Goal: Task Accomplishment & Management: Complete application form

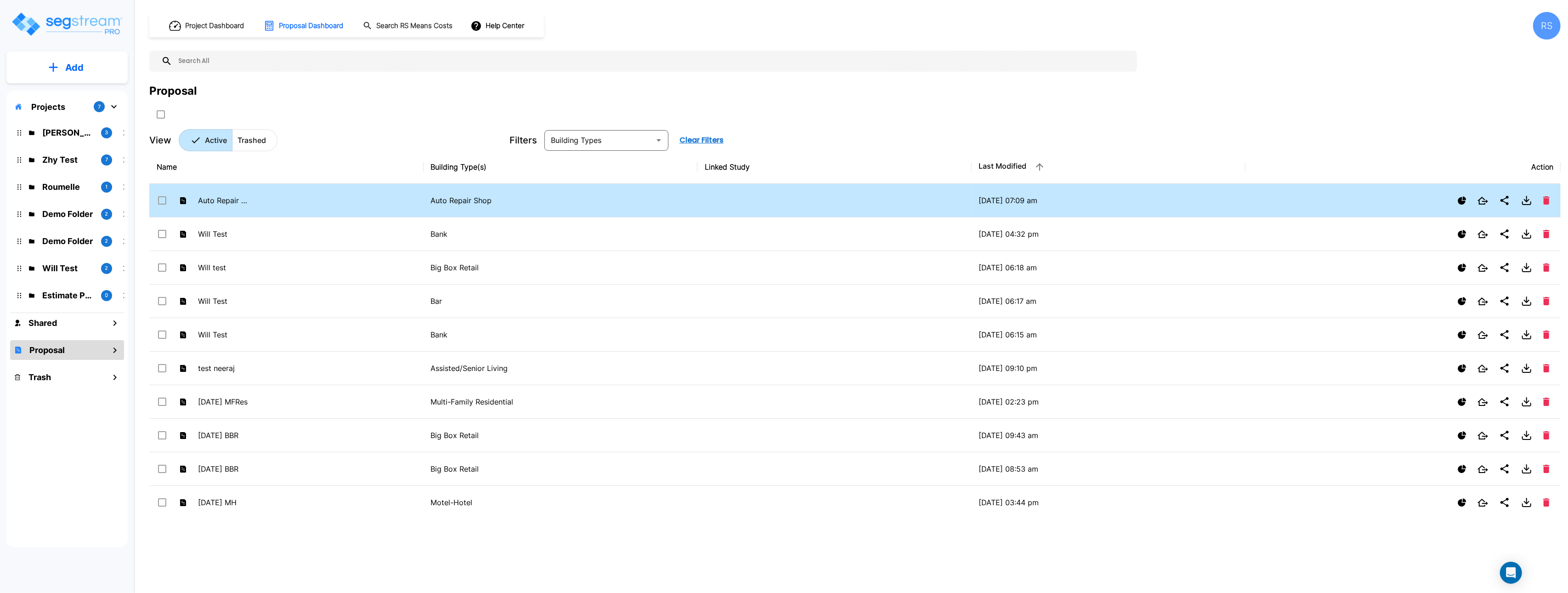
click at [270, 198] on td "Auto Repair - 10/06" at bounding box center [286, 201] width 274 height 34
click at [270, 197] on td "Auto Repair - 10/06" at bounding box center [286, 201] width 274 height 34
click at [270, 197] on td "Auto Repair - 10/06" at bounding box center [286, 201] width 274 height 34
drag, startPoint x: 270, startPoint y: 197, endPoint x: 266, endPoint y: 197, distance: 4.0
click at [268, 197] on td "Auto Repair - 10/06" at bounding box center [286, 201] width 274 height 34
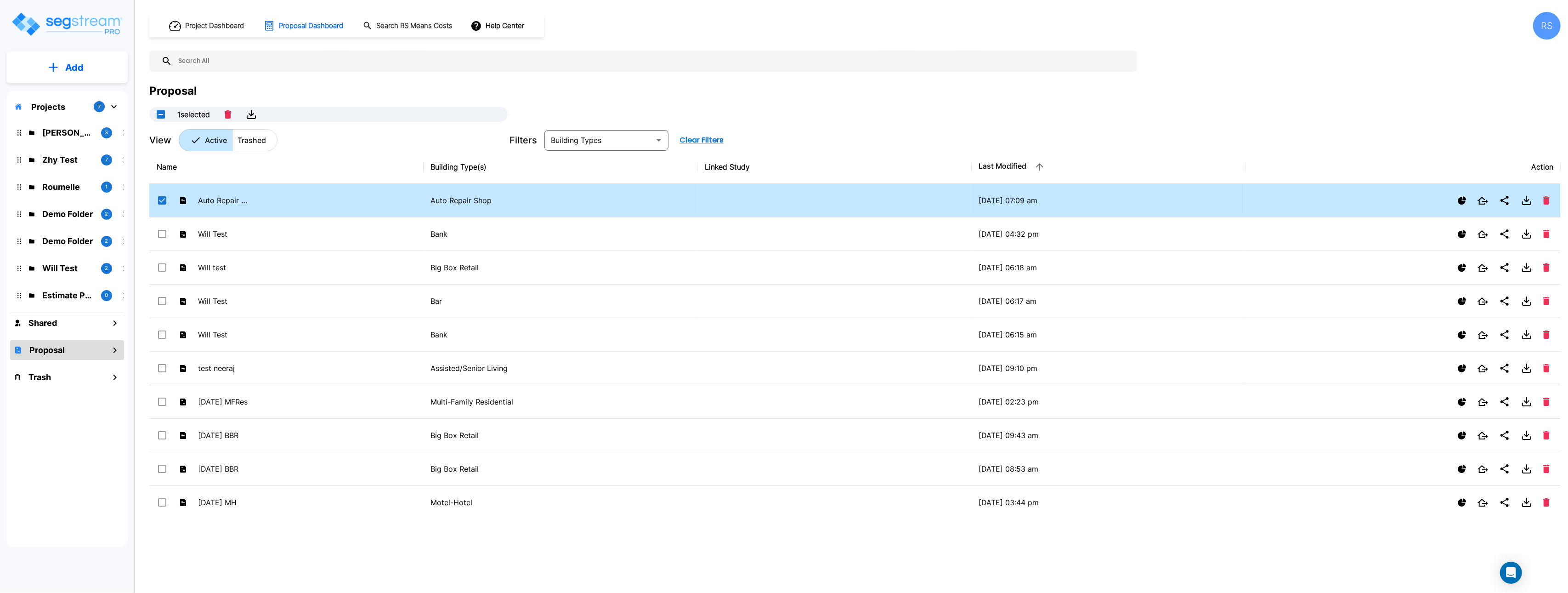
checkbox input "true"
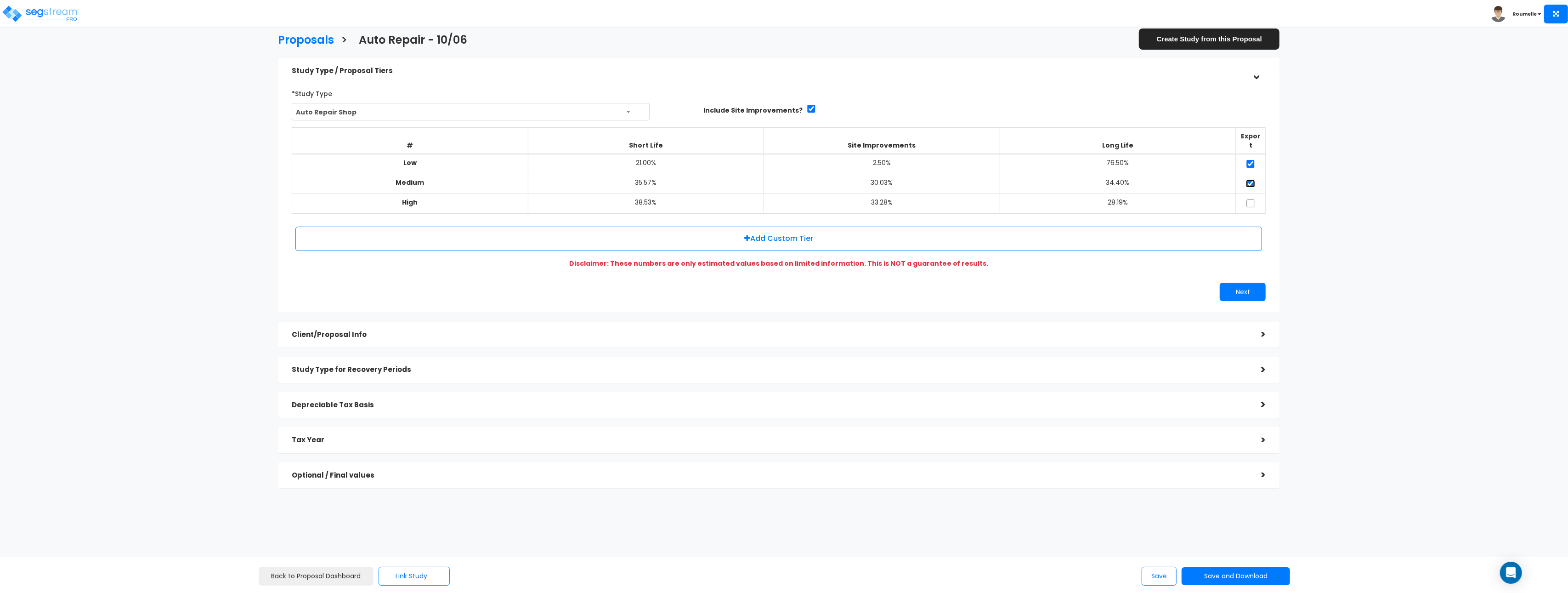
drag, startPoint x: 1251, startPoint y: 174, endPoint x: 1250, endPoint y: 164, distance: 10.0
click at [1251, 180] on input "checkbox" at bounding box center [1250, 183] width 9 height 8
checkbox input "false"
click at [1251, 160] on input "checkbox" at bounding box center [1250, 164] width 9 height 8
checkbox input "false"
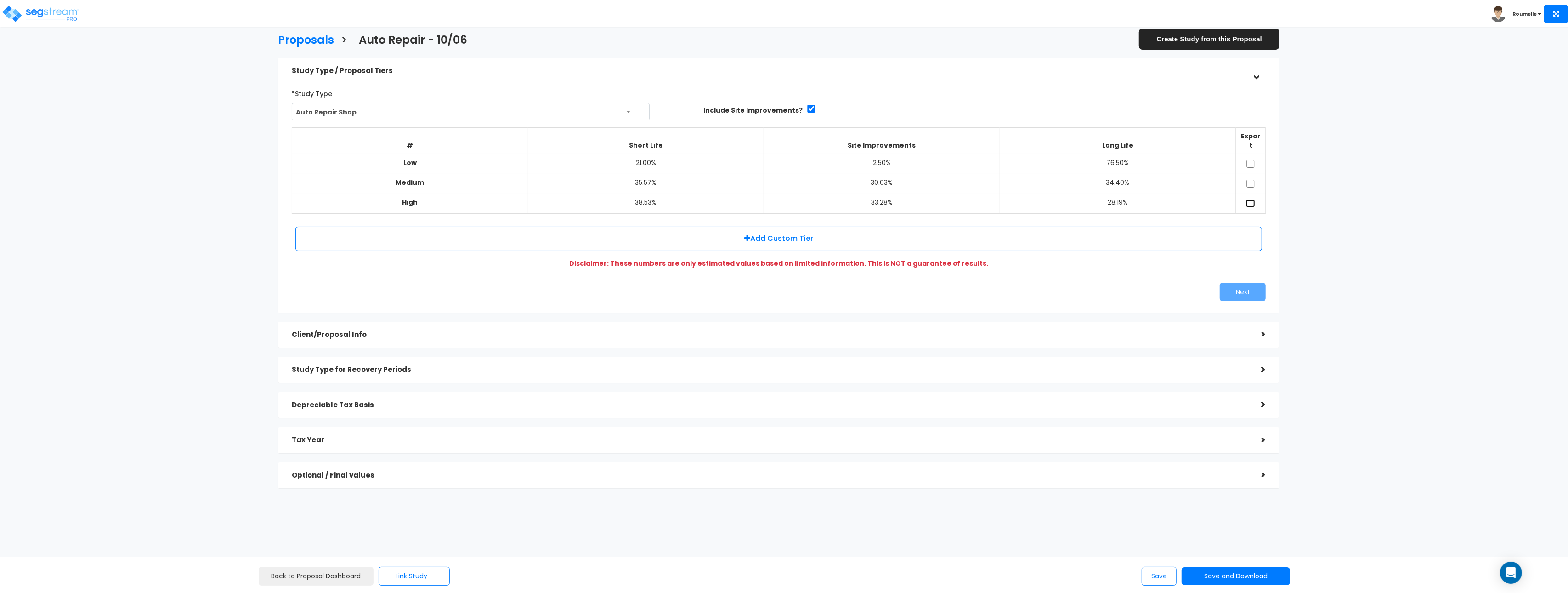
drag, startPoint x: 1254, startPoint y: 191, endPoint x: 1202, endPoint y: 245, distance: 75.0
click at [1254, 199] on input "checkbox" at bounding box center [1250, 203] width 9 height 8
checkbox input "true"
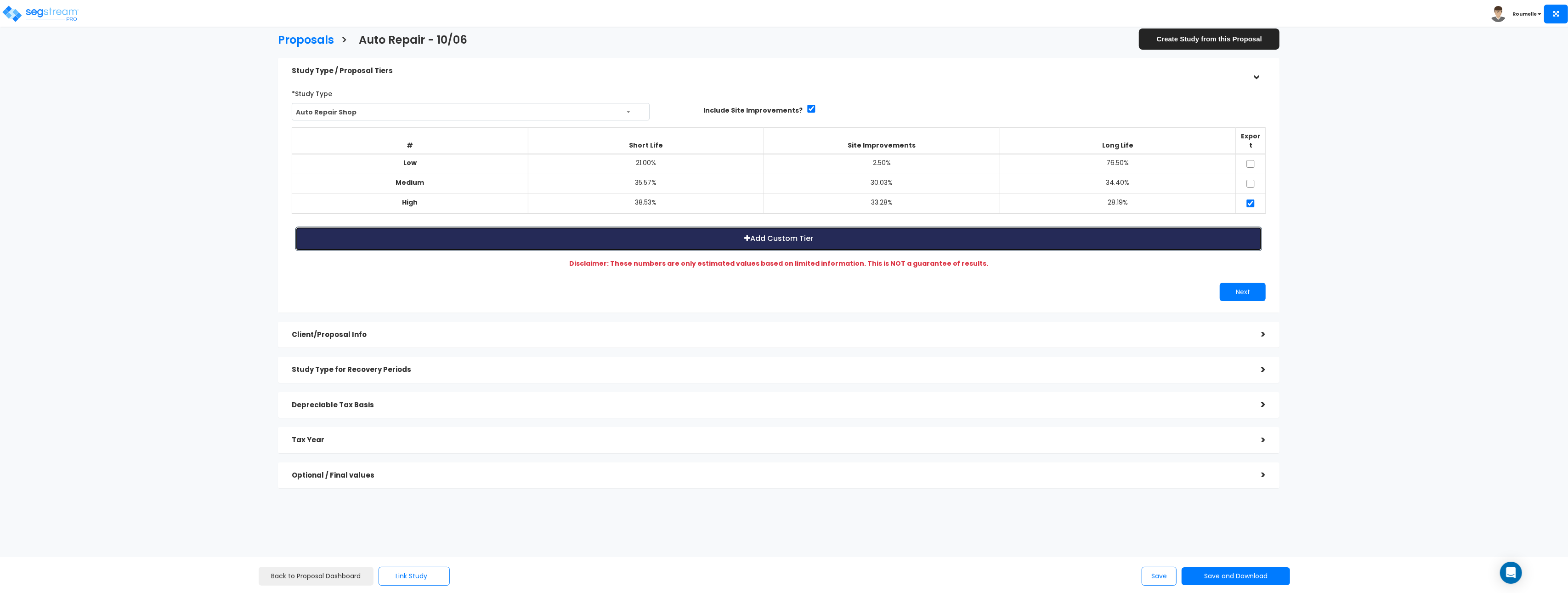
drag, startPoint x: 1148, startPoint y: 231, endPoint x: 1139, endPoint y: 231, distance: 9.0
click at [1148, 231] on button "Add Custom Tier" at bounding box center [779, 239] width 966 height 25
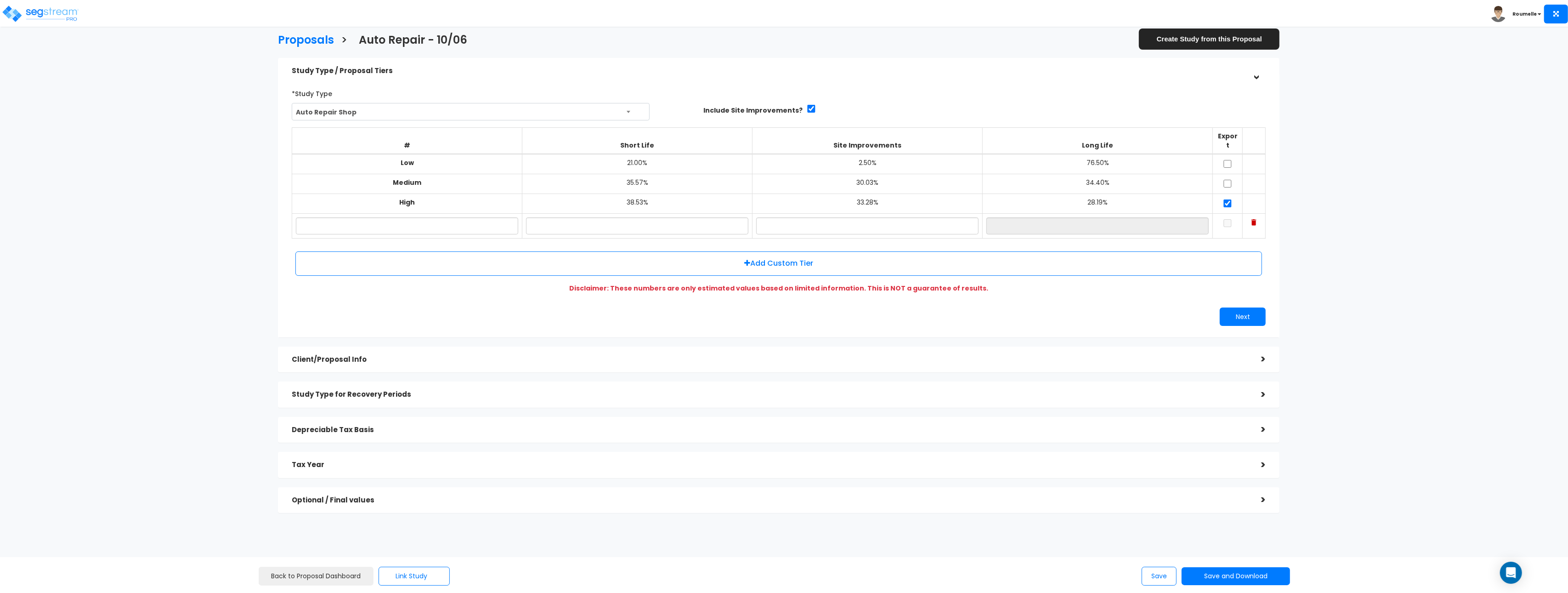
click at [370, 106] on span "Auto Repair Shop" at bounding box center [470, 112] width 357 height 17
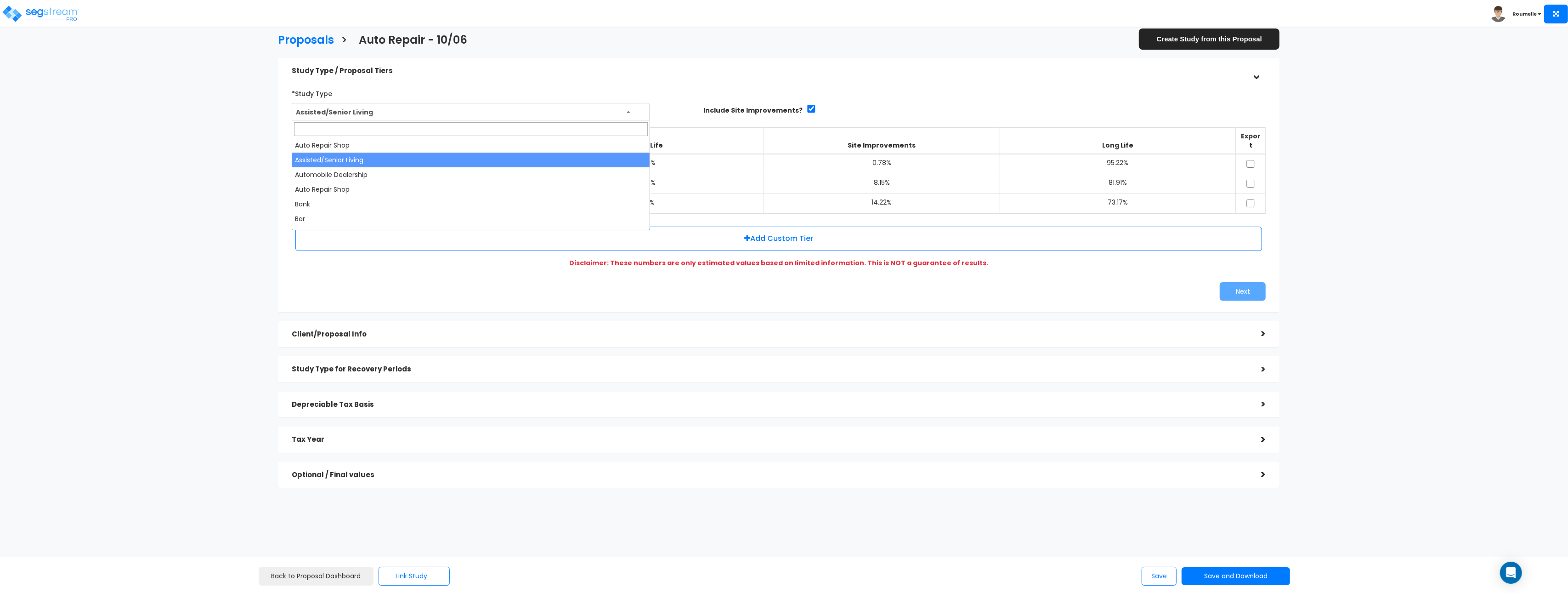
click at [441, 110] on span "Assisted/Senior Living" at bounding box center [470, 112] width 357 height 17
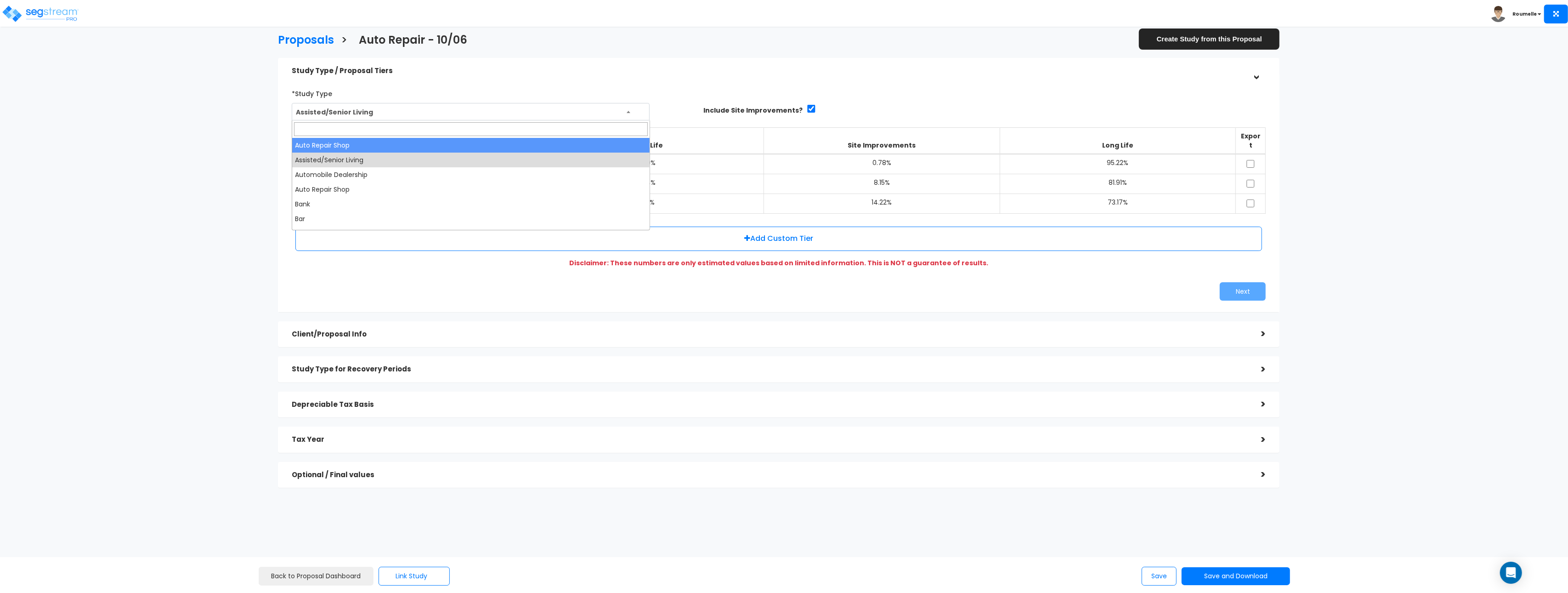
drag, startPoint x: 554, startPoint y: 71, endPoint x: 436, endPoint y: 258, distance: 221.1
click at [554, 71] on h5 "Study Type / Proposal Tiers" at bounding box center [770, 71] width 956 height 8
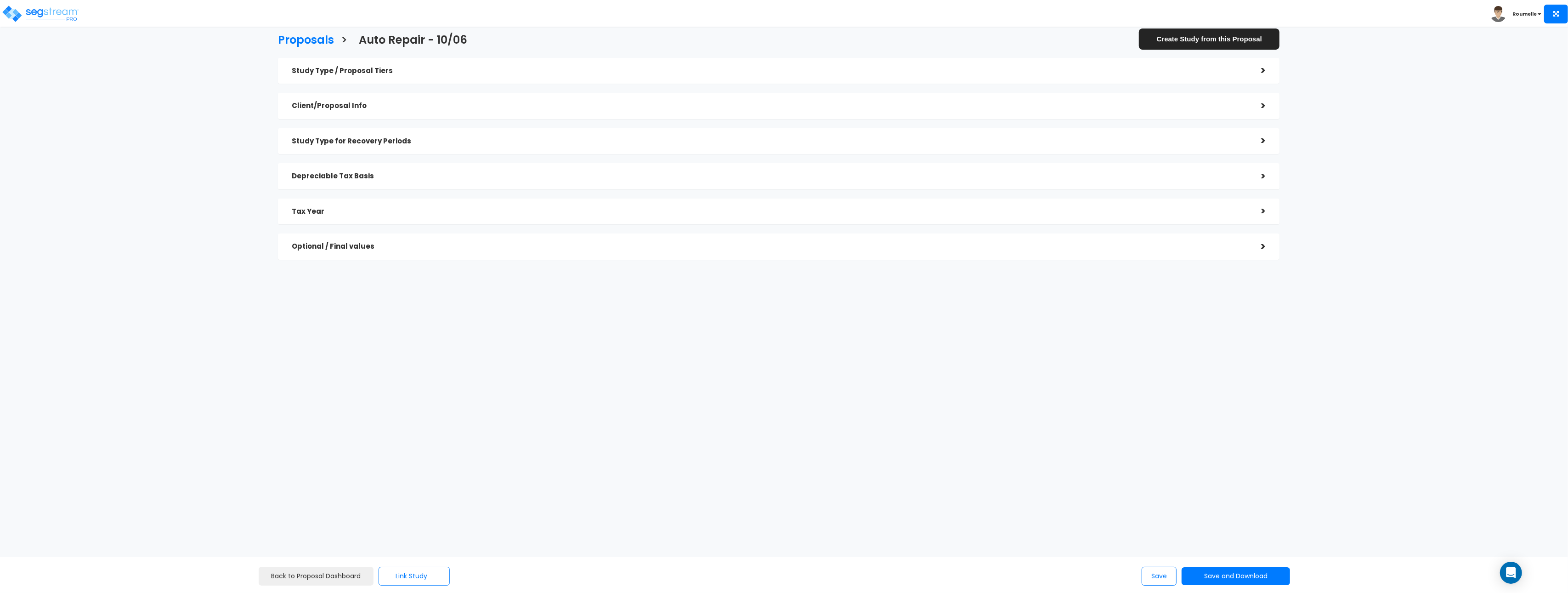
click at [403, 108] on h5 "Client/Proposal Info" at bounding box center [770, 106] width 956 height 8
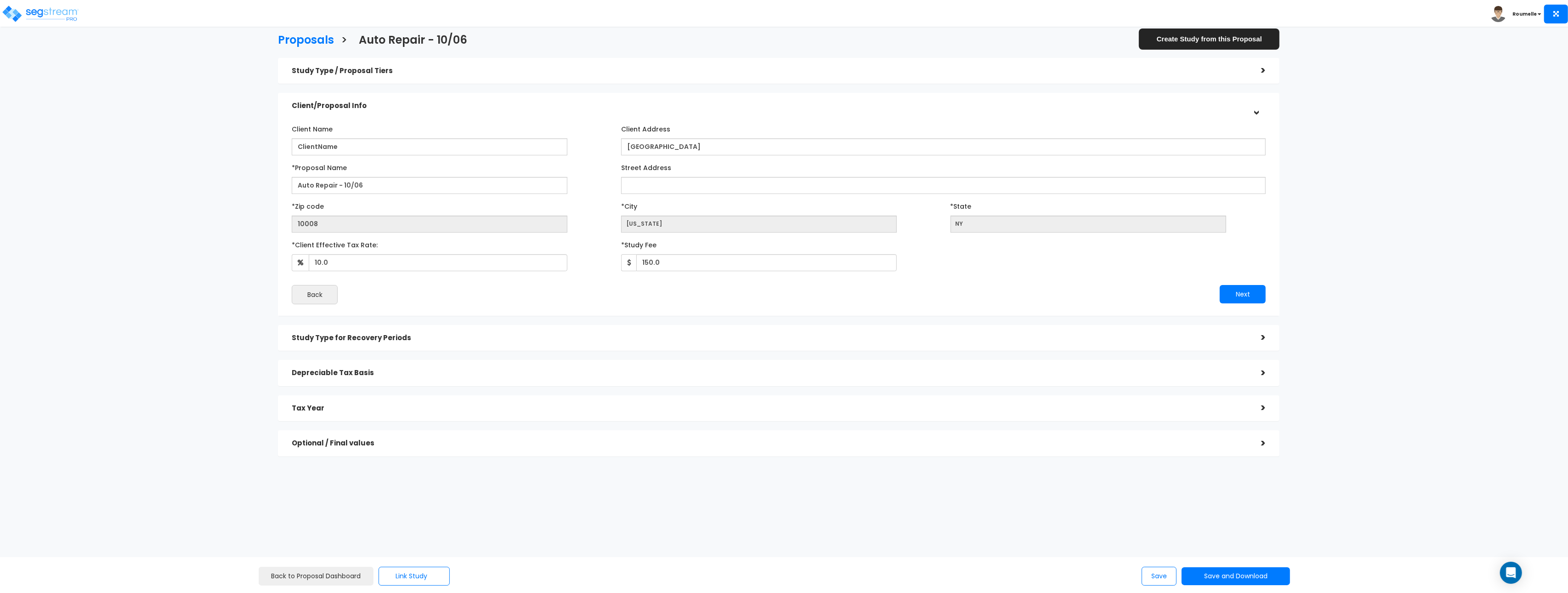
click at [403, 107] on h5 "Client/Proposal Info" at bounding box center [770, 106] width 956 height 8
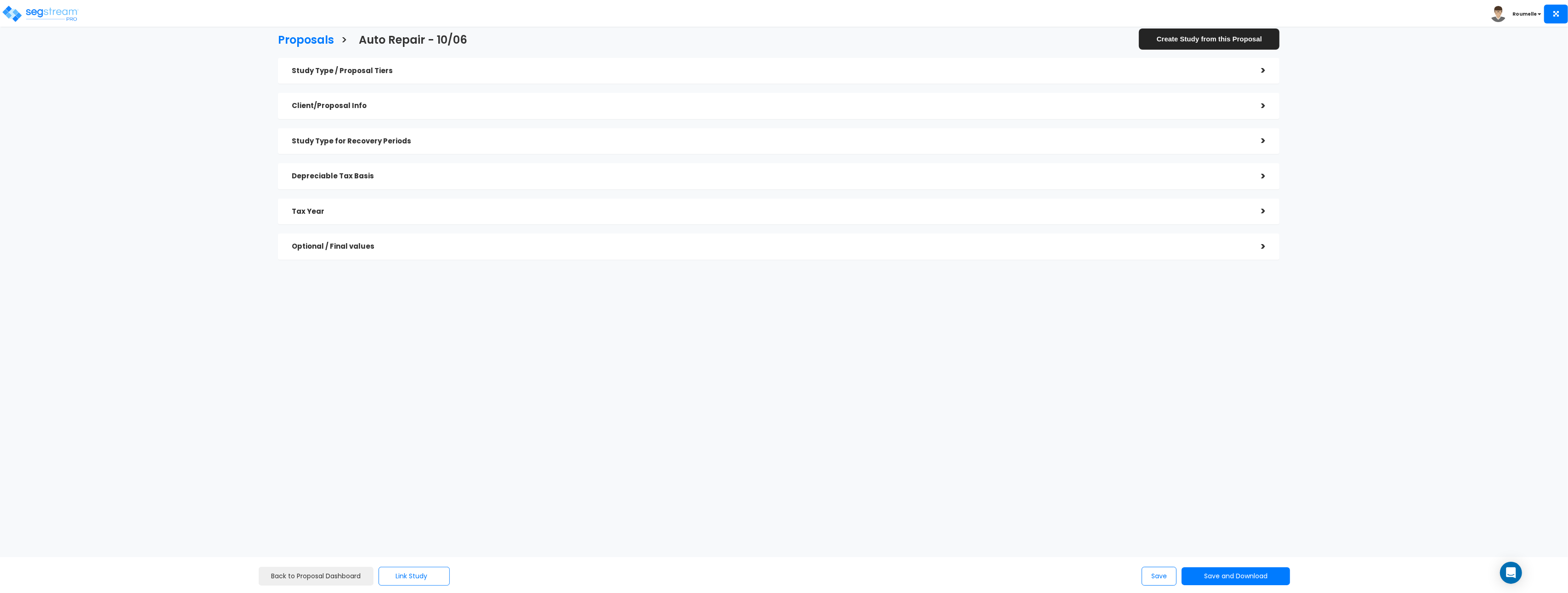
click at [383, 143] on h5 "Study Type for Recovery Periods" at bounding box center [770, 141] width 956 height 8
click at [403, 63] on div "Study Type / Proposal Tiers" at bounding box center [770, 71] width 956 height 17
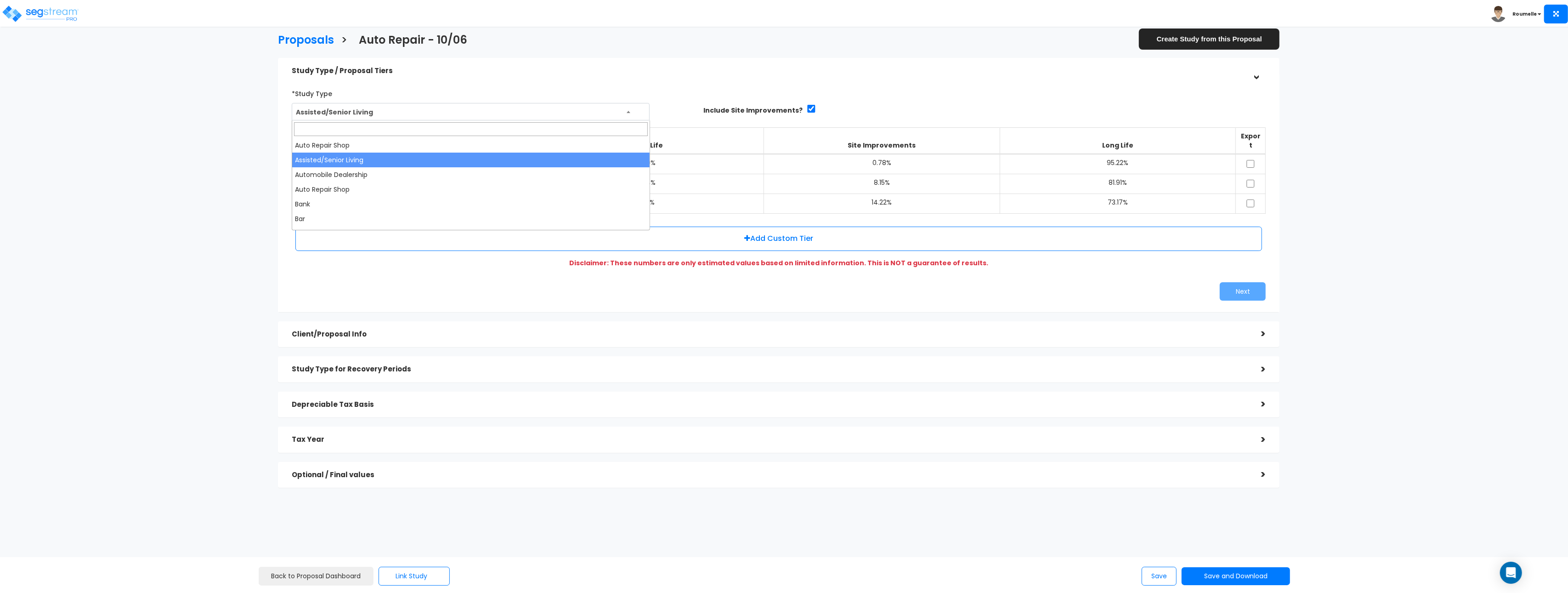
click at [390, 107] on span "Assisted/Senior Living" at bounding box center [470, 112] width 357 height 17
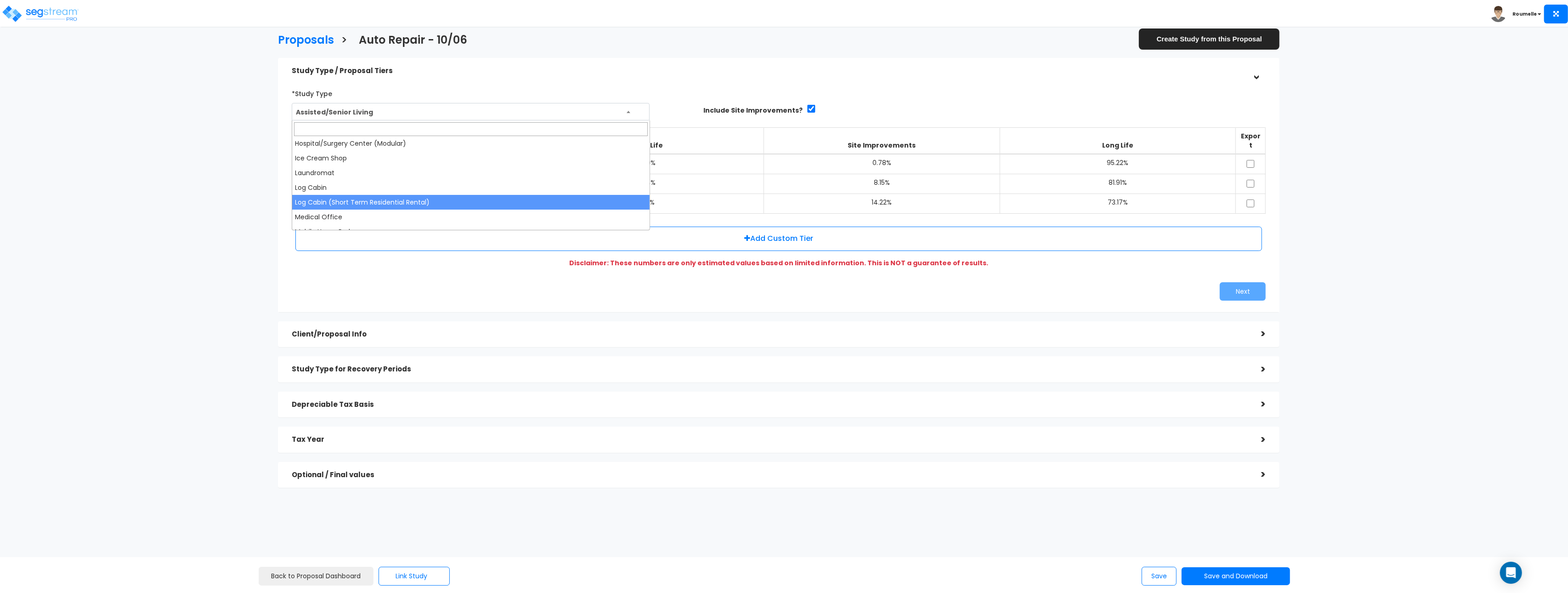
scroll to position [412, 0]
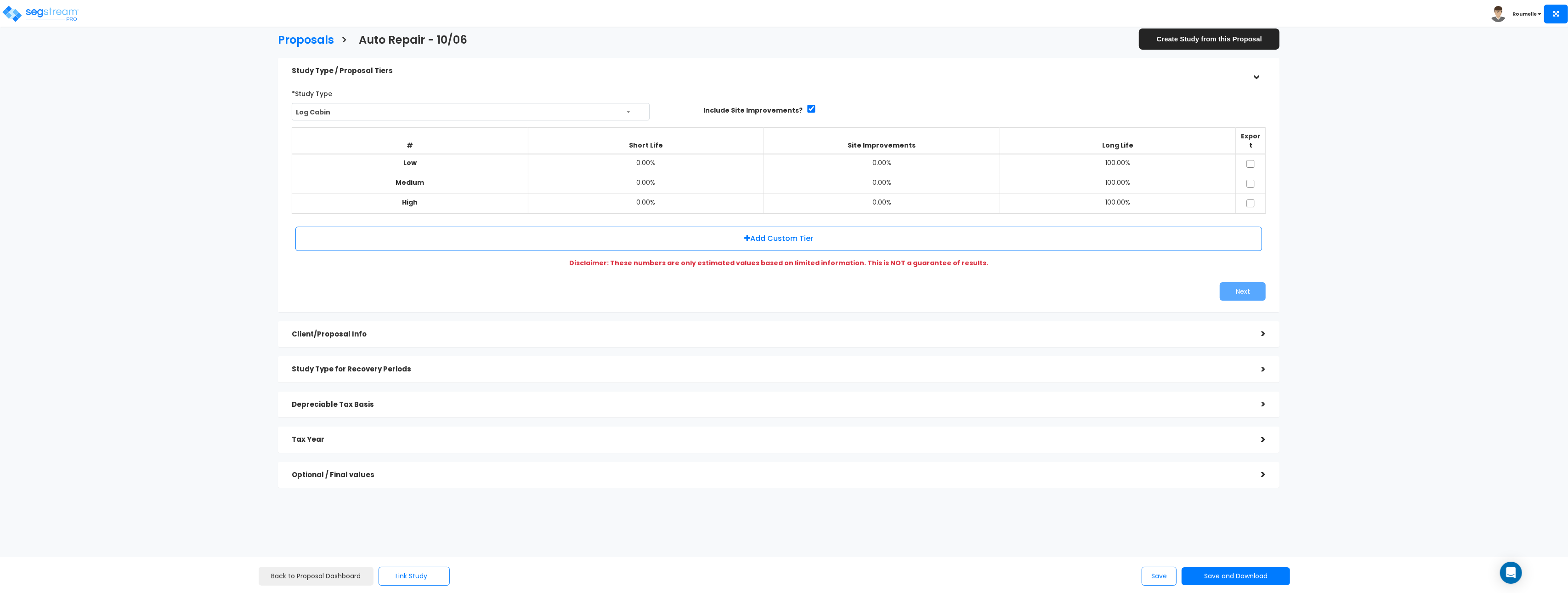
click at [381, 401] on h5 "Depreciable Tax Basis" at bounding box center [770, 405] width 956 height 8
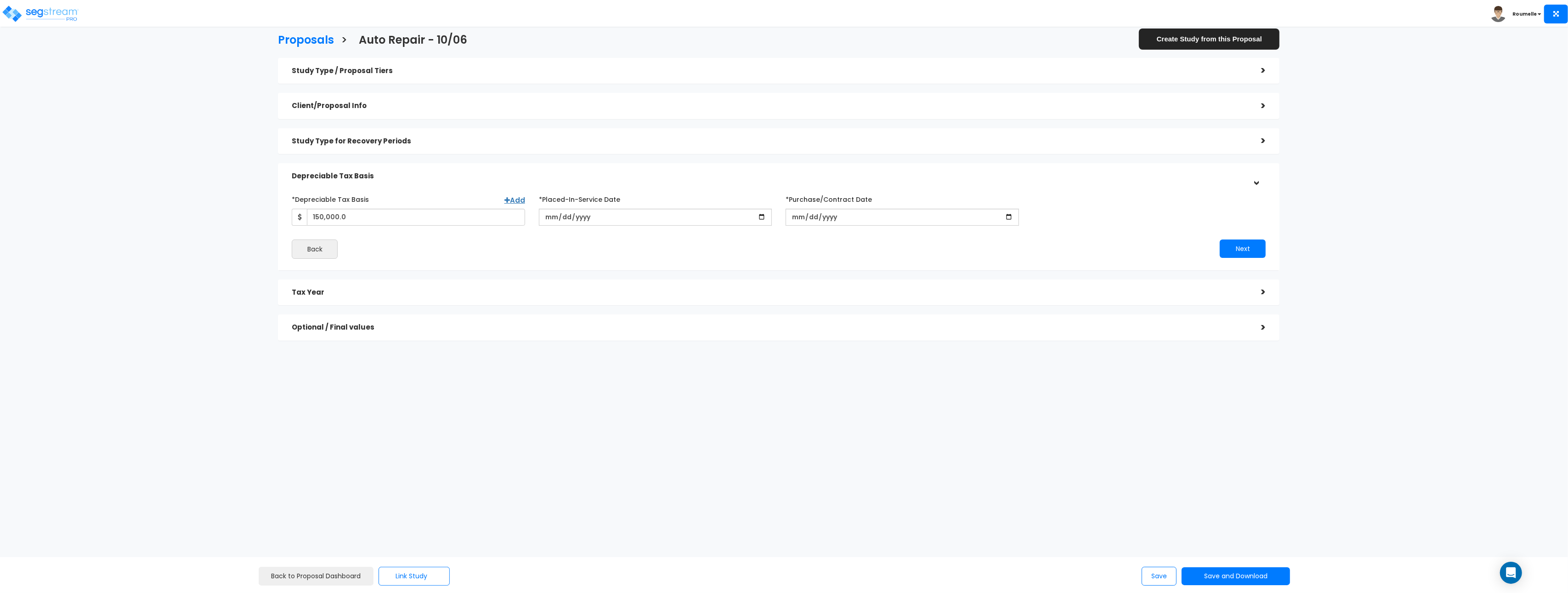
click at [374, 108] on h5 "Client/Proposal Info" at bounding box center [770, 106] width 956 height 8
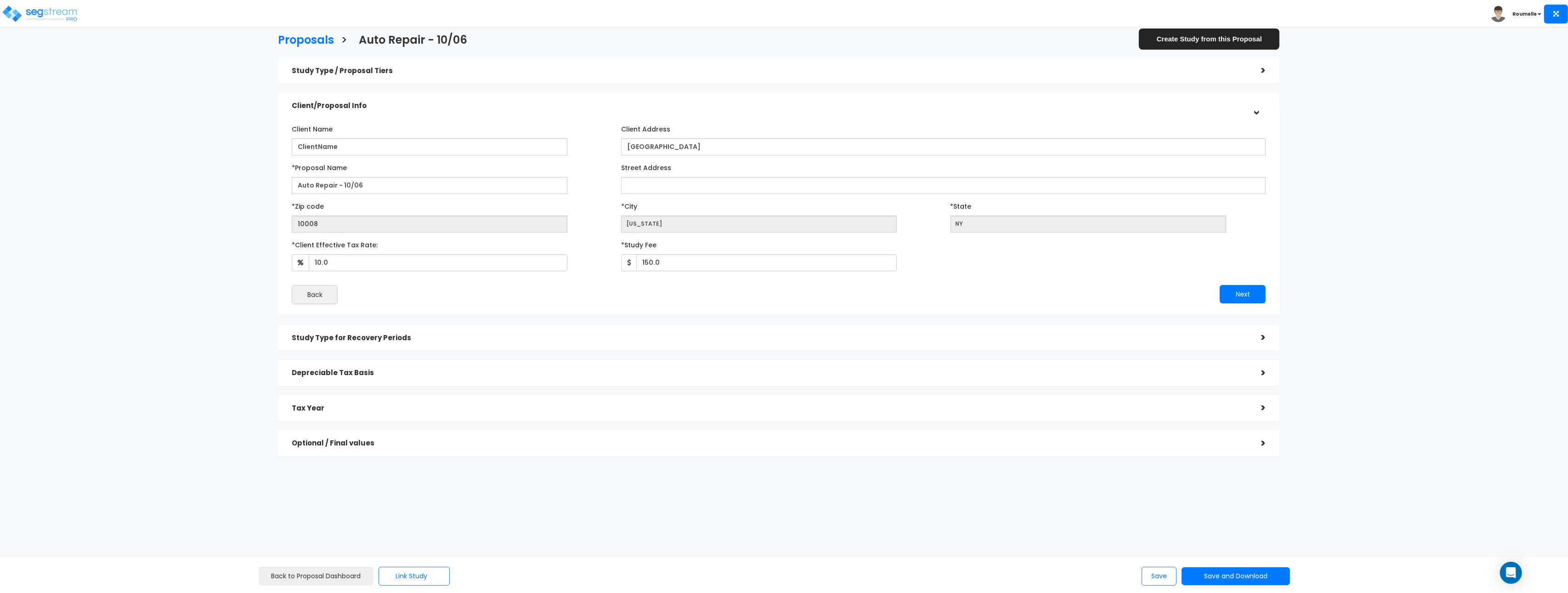
click at [408, 336] on h5 "Study Type for Recovery Periods" at bounding box center [770, 338] width 956 height 8
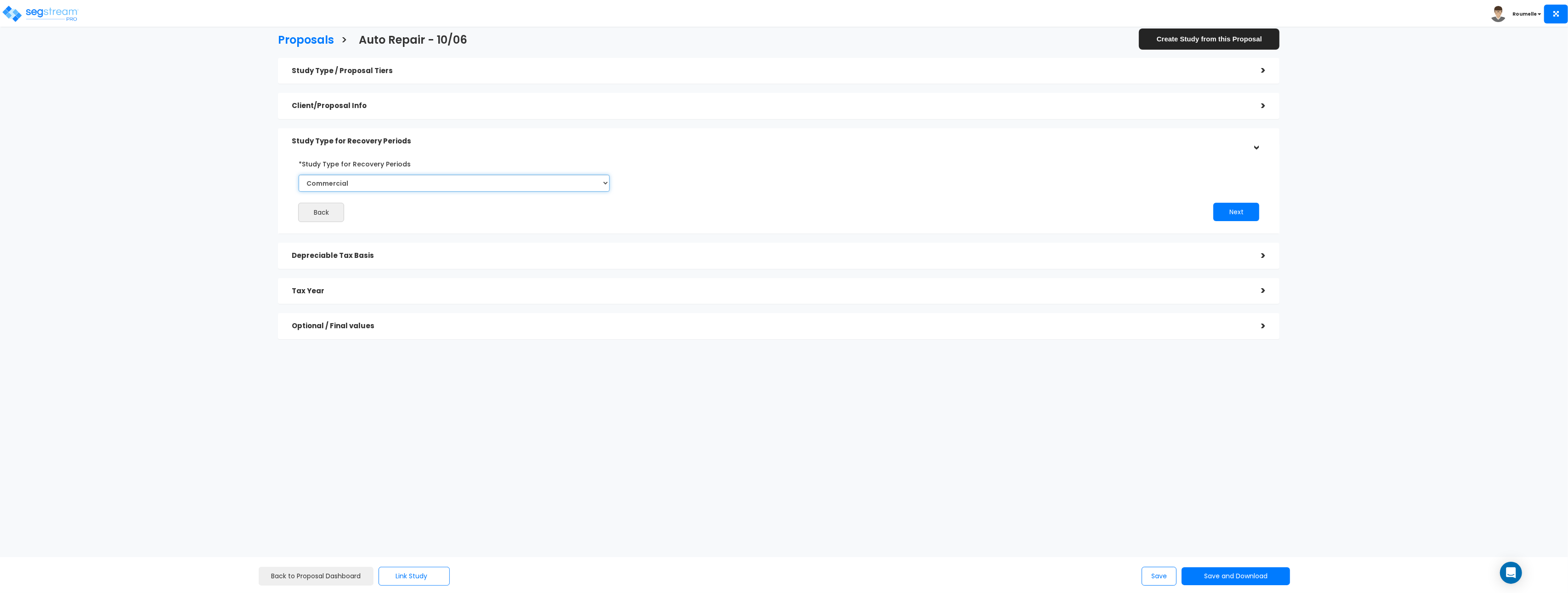
click at [398, 185] on select "Commercial Residential" at bounding box center [454, 183] width 311 height 17
click at [379, 63] on div "Study Type / Proposal Tiers" at bounding box center [770, 71] width 956 height 17
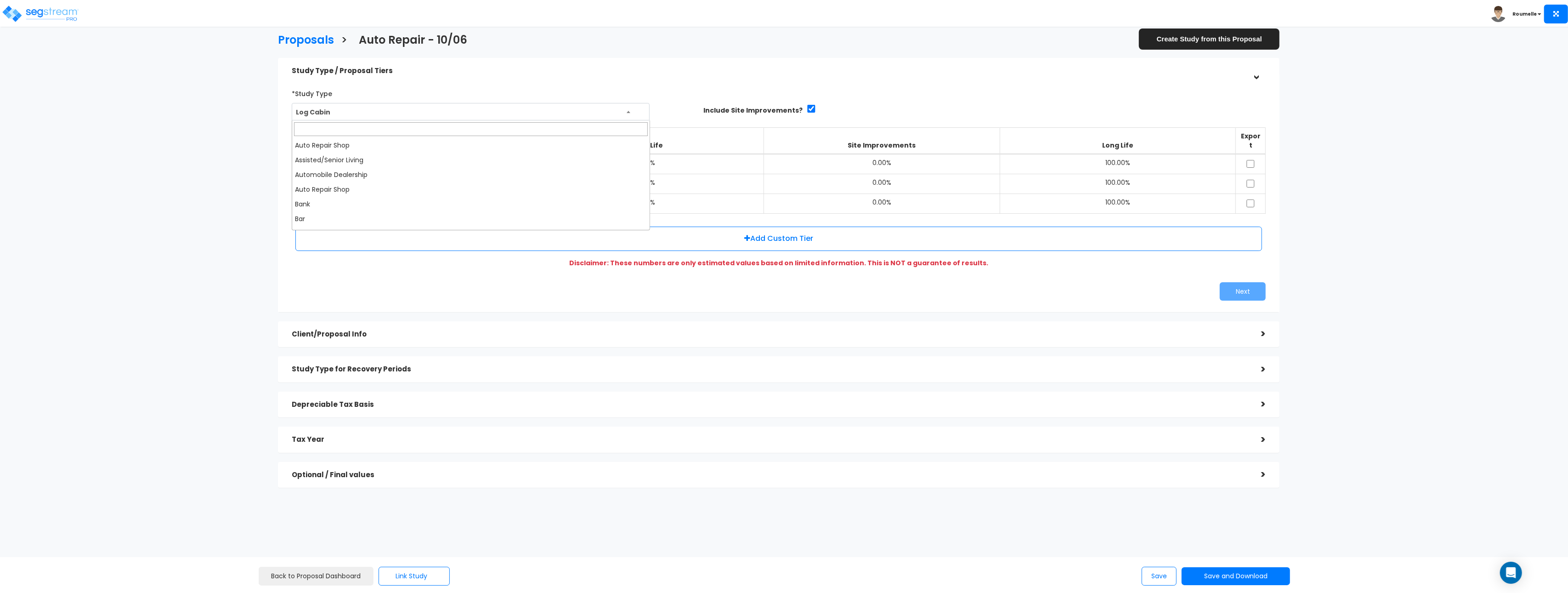
click at [377, 108] on span "Log Cabin" at bounding box center [470, 112] width 357 height 17
drag, startPoint x: 122, startPoint y: 204, endPoint x: 287, endPoint y: 363, distance: 229.1
click at [128, 207] on div "Proposals > Auto Repair - 10/06 Create Study from this Proposal Study Type / Pr…" at bounding box center [784, 341] width 1568 height 602
click at [346, 365] on h5 "Study Type for Recovery Periods" at bounding box center [770, 369] width 956 height 8
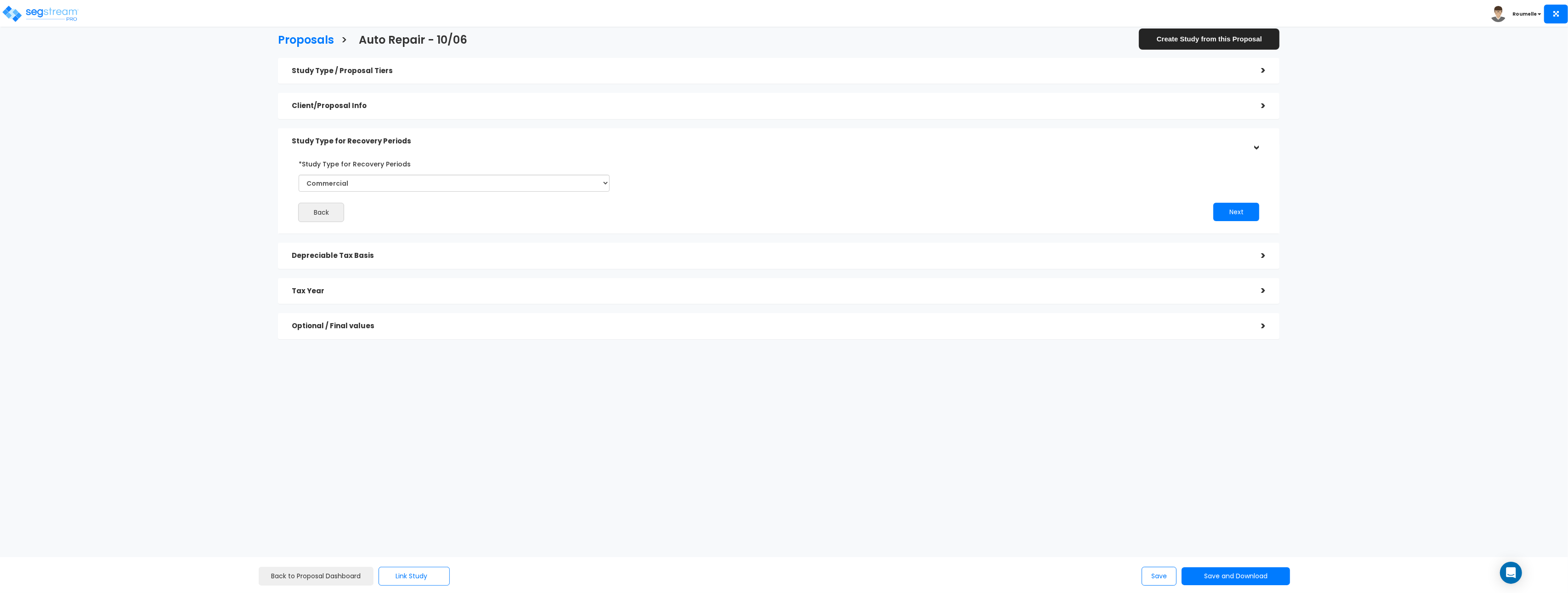
click at [359, 67] on h5 "Study Type / Proposal Tiers" at bounding box center [770, 71] width 956 height 8
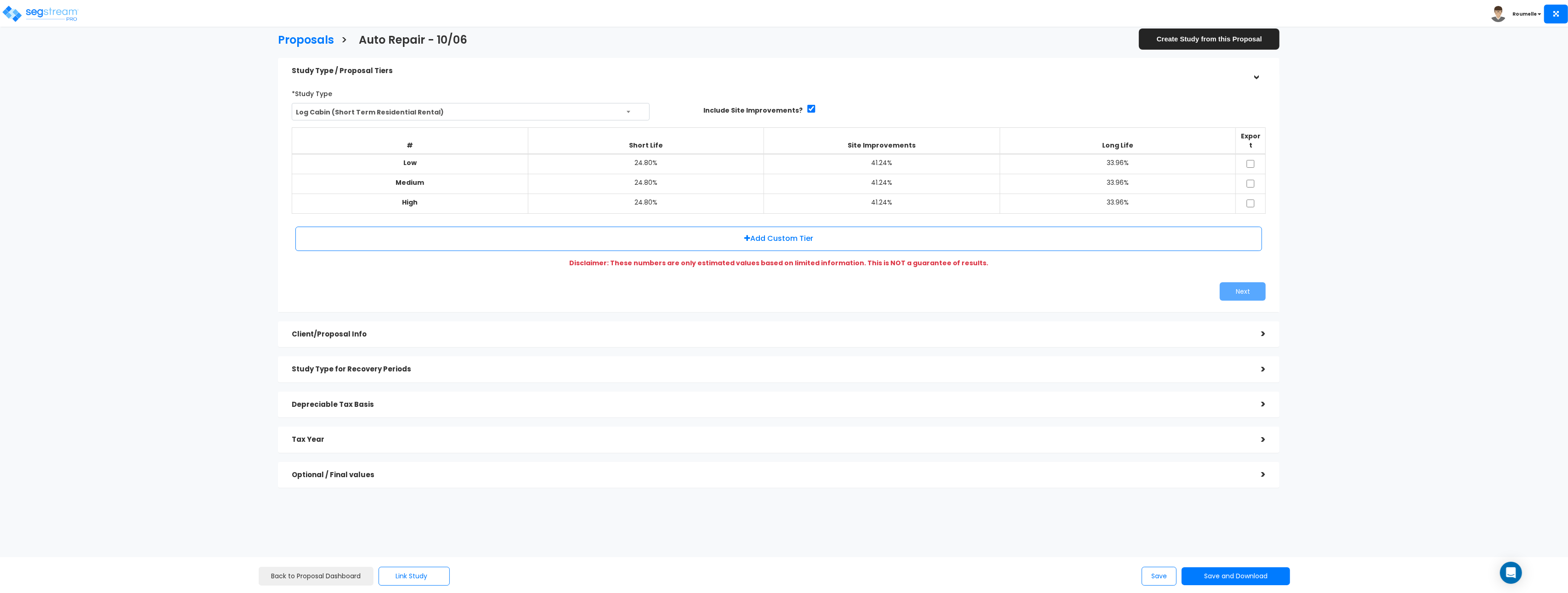
click at [357, 110] on span "Log Cabin (Short Term Residential Rental)" at bounding box center [470, 112] width 357 height 17
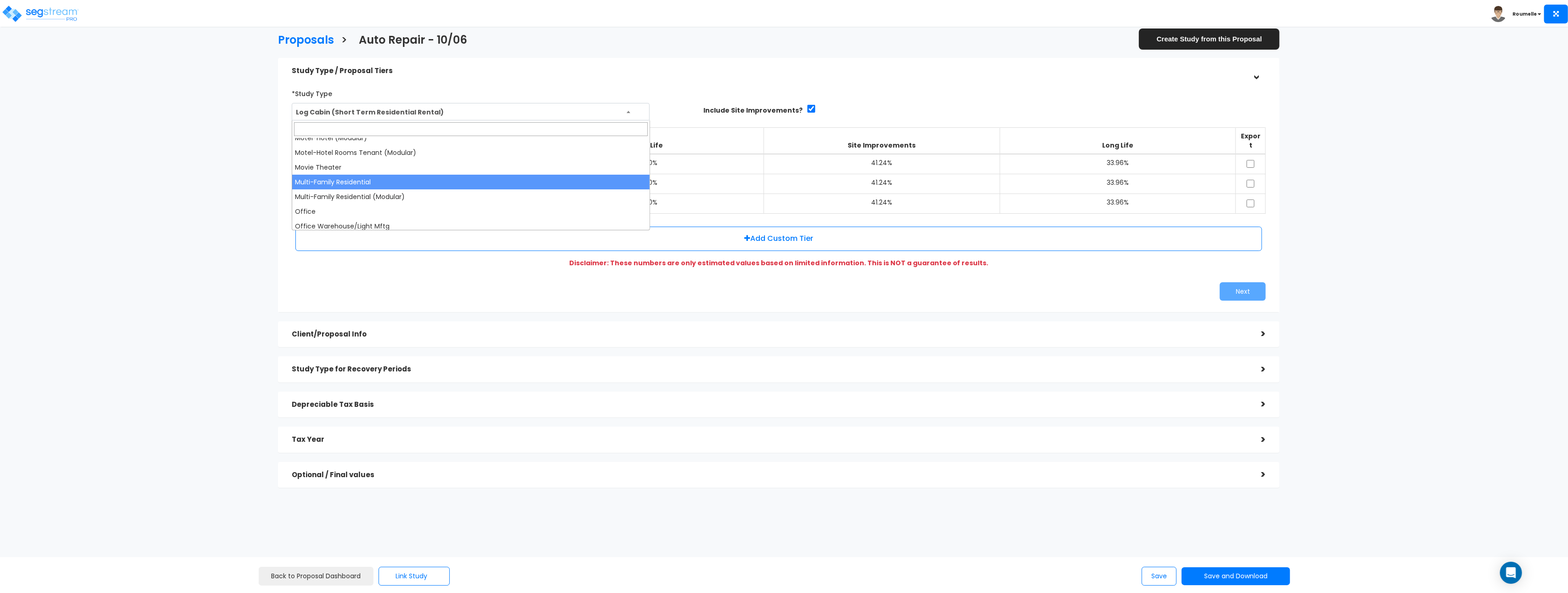
scroll to position [541, 0]
select select "82"
select select "Commercial"
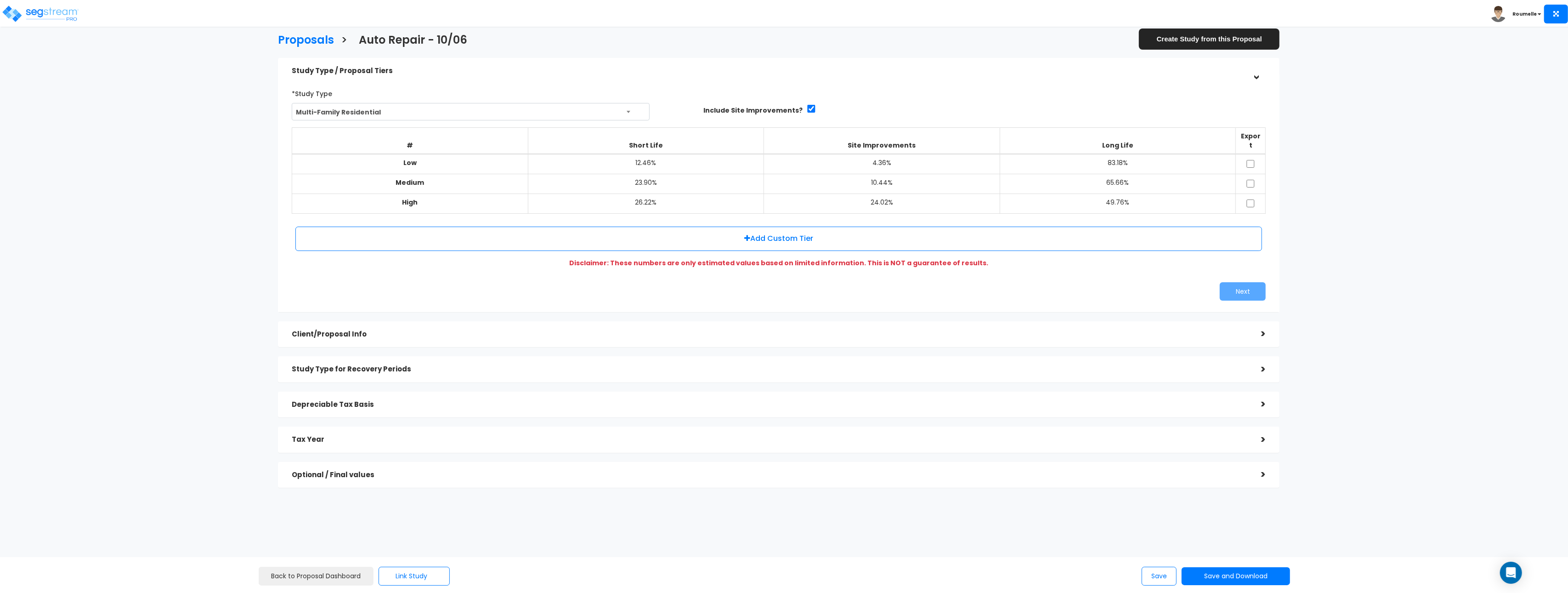
click at [388, 365] on h5 "Study Type for Recovery Periods" at bounding box center [770, 369] width 956 height 8
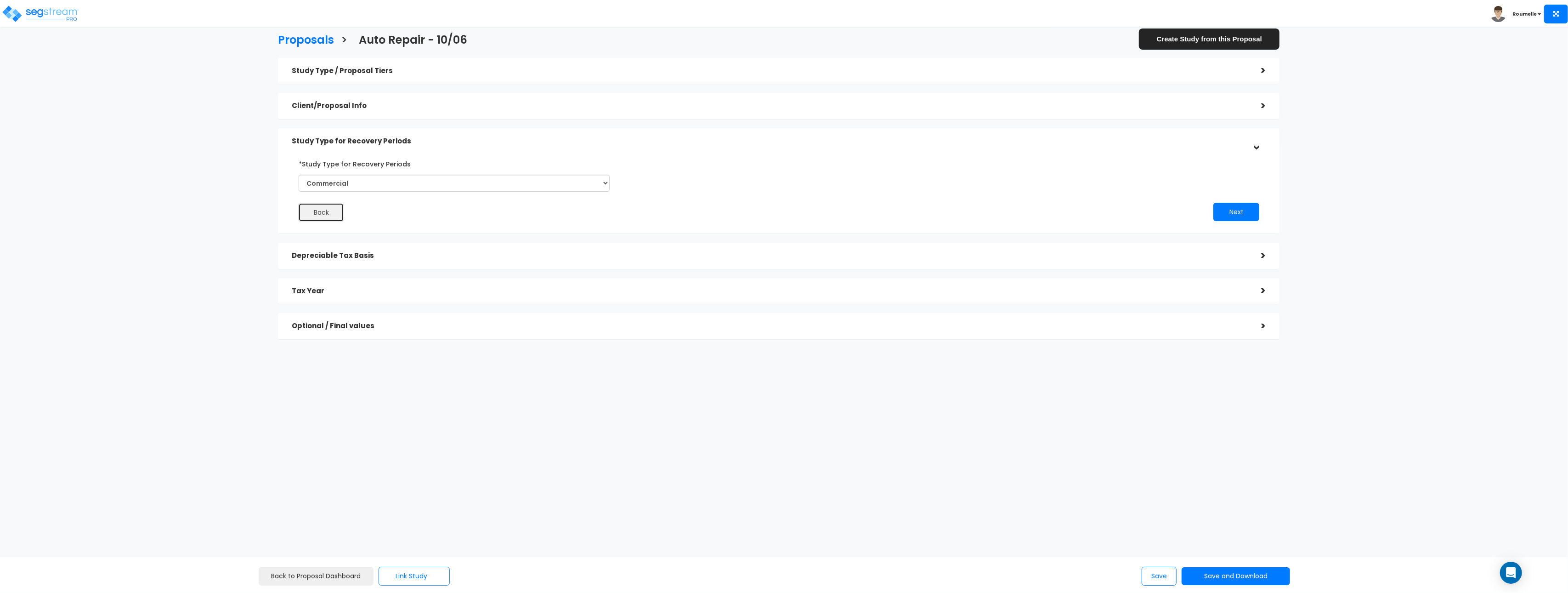
click at [317, 213] on button "Back" at bounding box center [321, 212] width 46 height 19
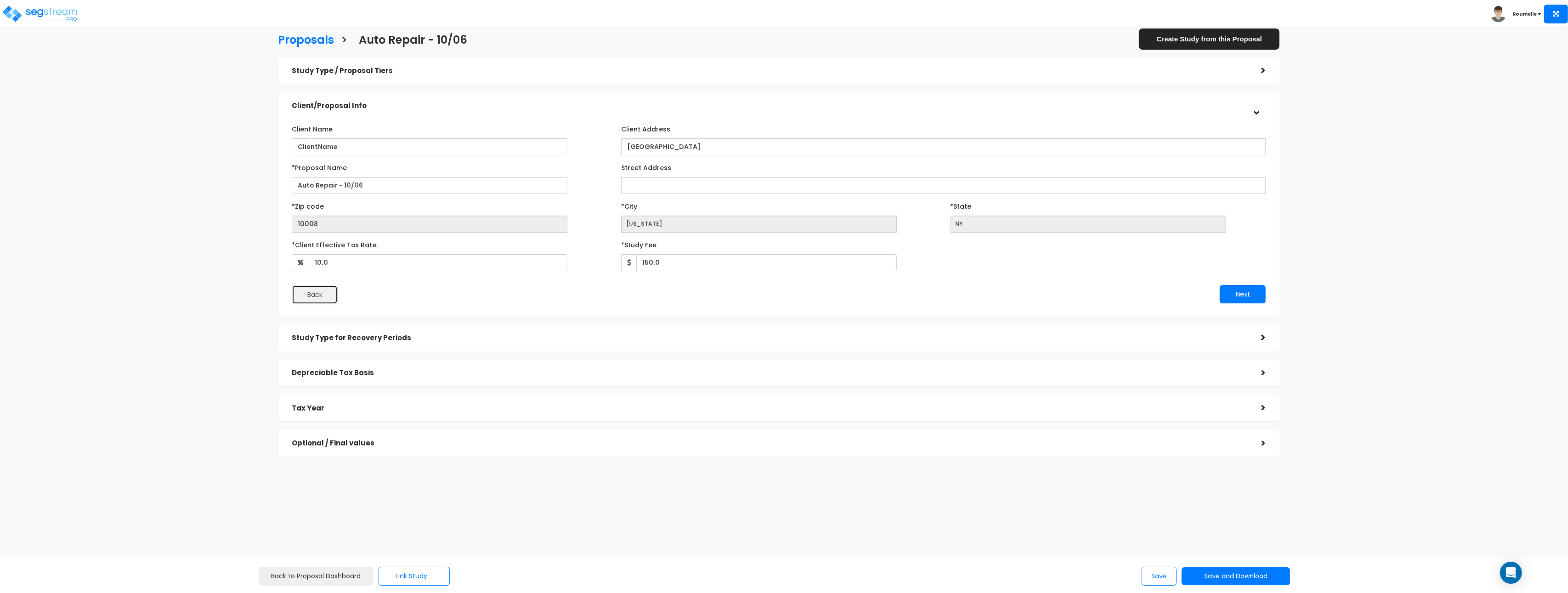
click at [318, 295] on button "Back" at bounding box center [315, 294] width 46 height 19
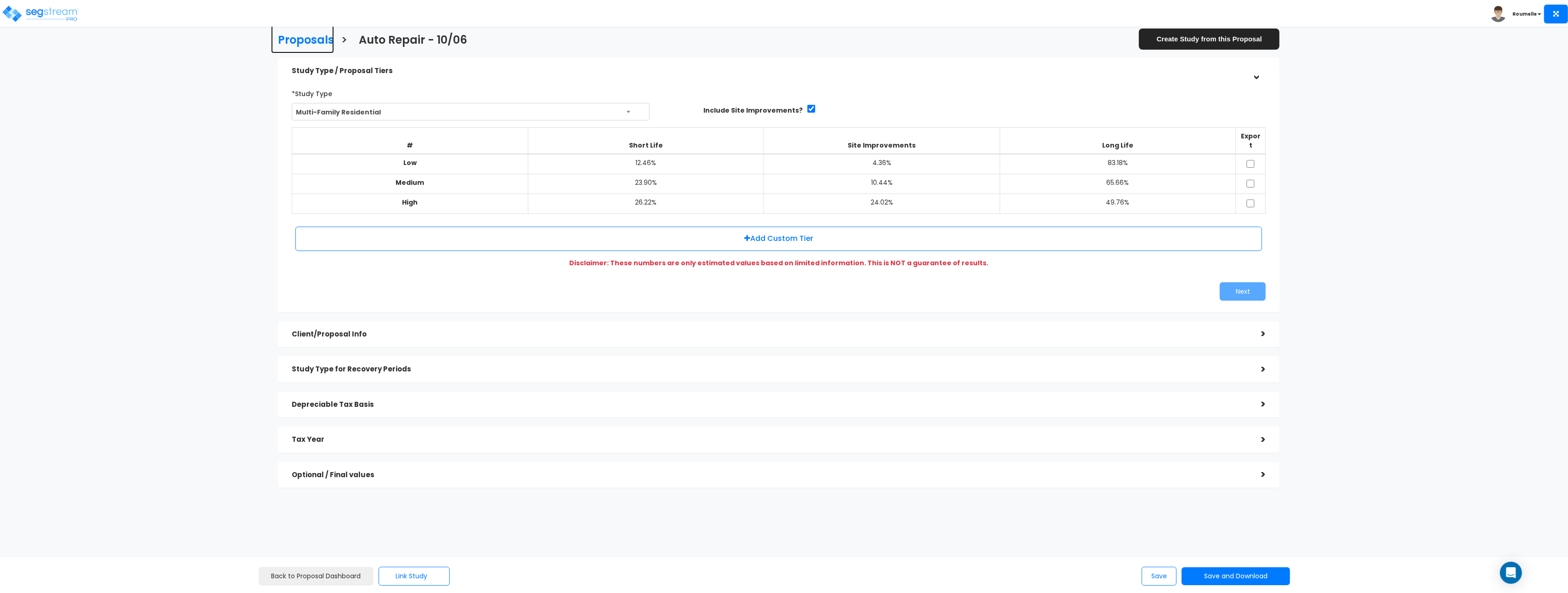
click at [317, 38] on h3 "Proposals" at bounding box center [305, 41] width 56 height 14
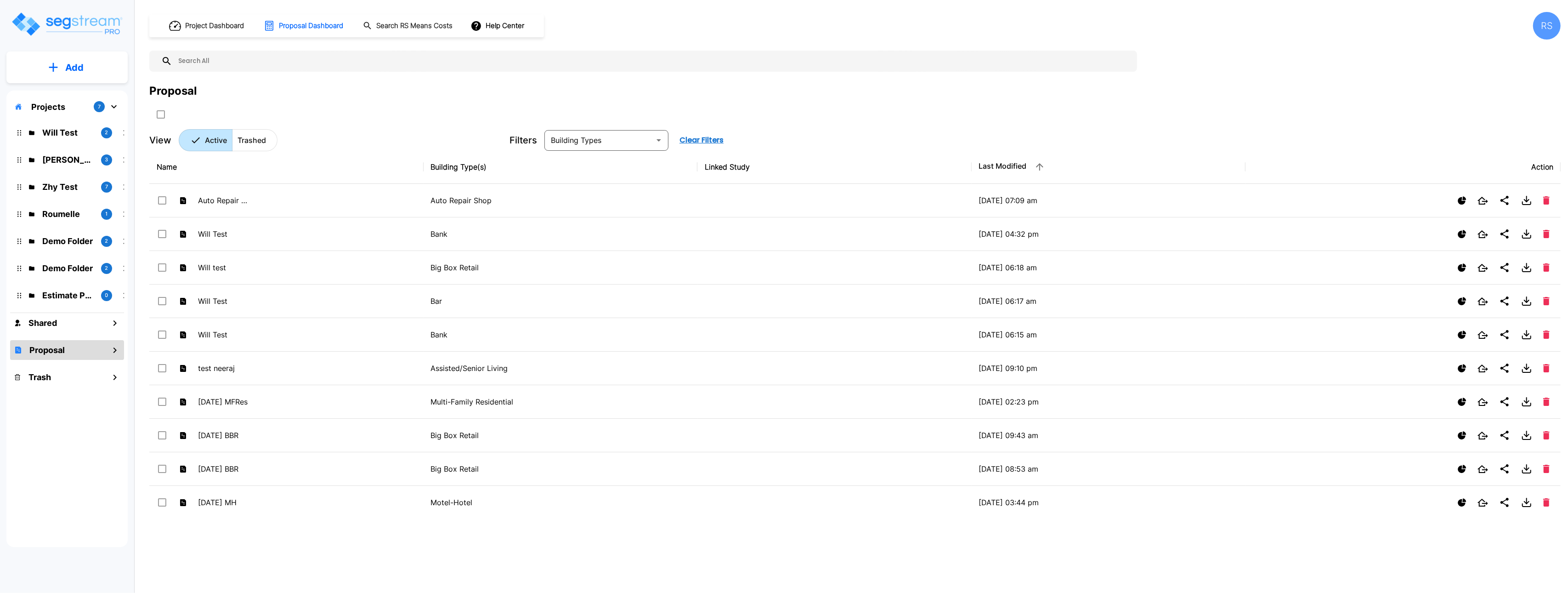
click at [76, 71] on p "Add" at bounding box center [74, 68] width 18 height 14
click at [83, 143] on p "Add Proposal" at bounding box center [73, 145] width 47 height 11
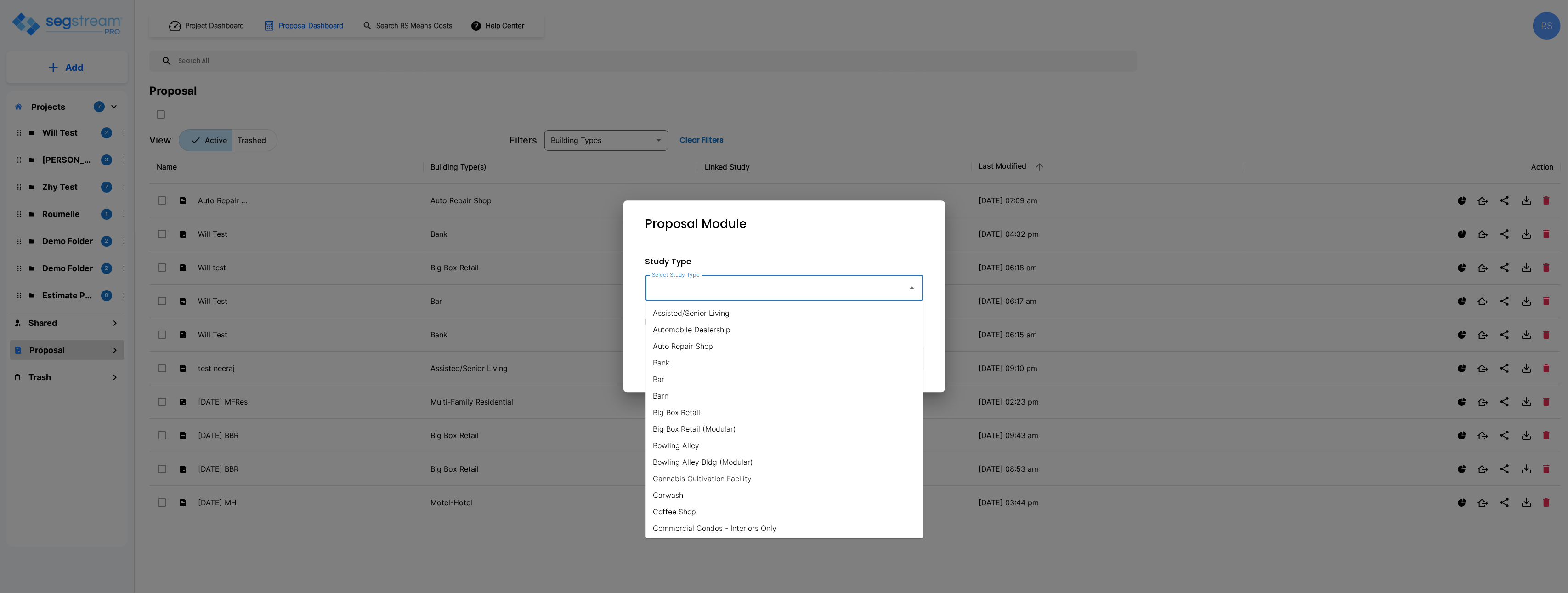
drag, startPoint x: 765, startPoint y: 284, endPoint x: 766, endPoint y: 345, distance: 61.0
click at [764, 285] on input "Select Study Type" at bounding box center [774, 288] width 250 height 17
click at [744, 345] on li "SPP - Small Multi-family" at bounding box center [784, 344] width 277 height 17
type input "SPP - Small Multi-family"
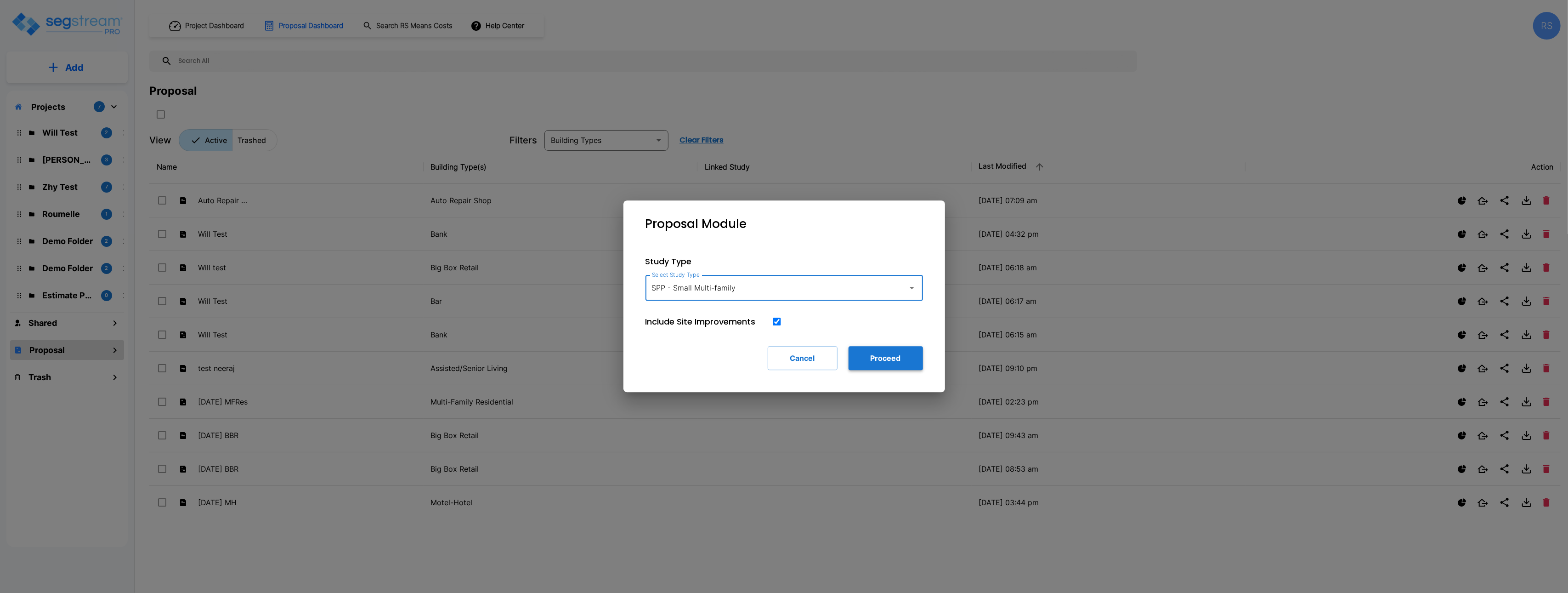
click at [894, 357] on button "Proceed" at bounding box center [885, 358] width 74 height 24
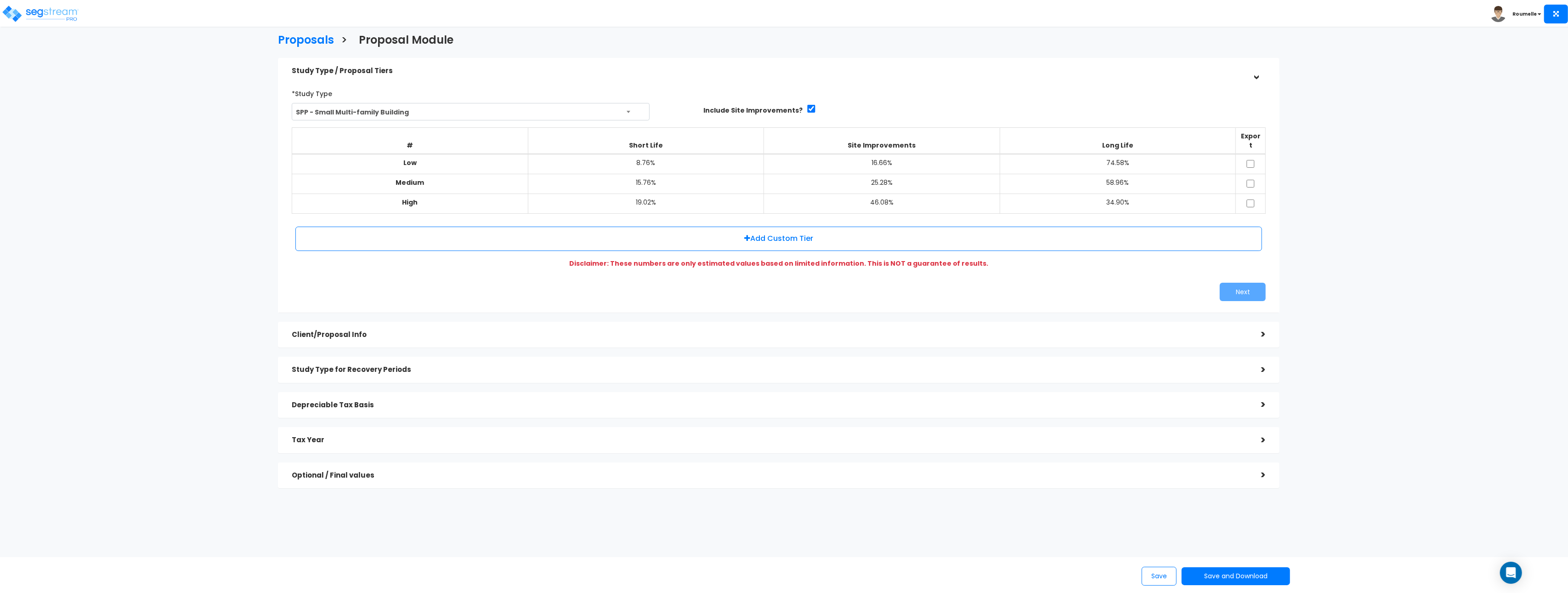
click at [339, 366] on h5 "Study Type for Recovery Periods" at bounding box center [770, 370] width 956 height 8
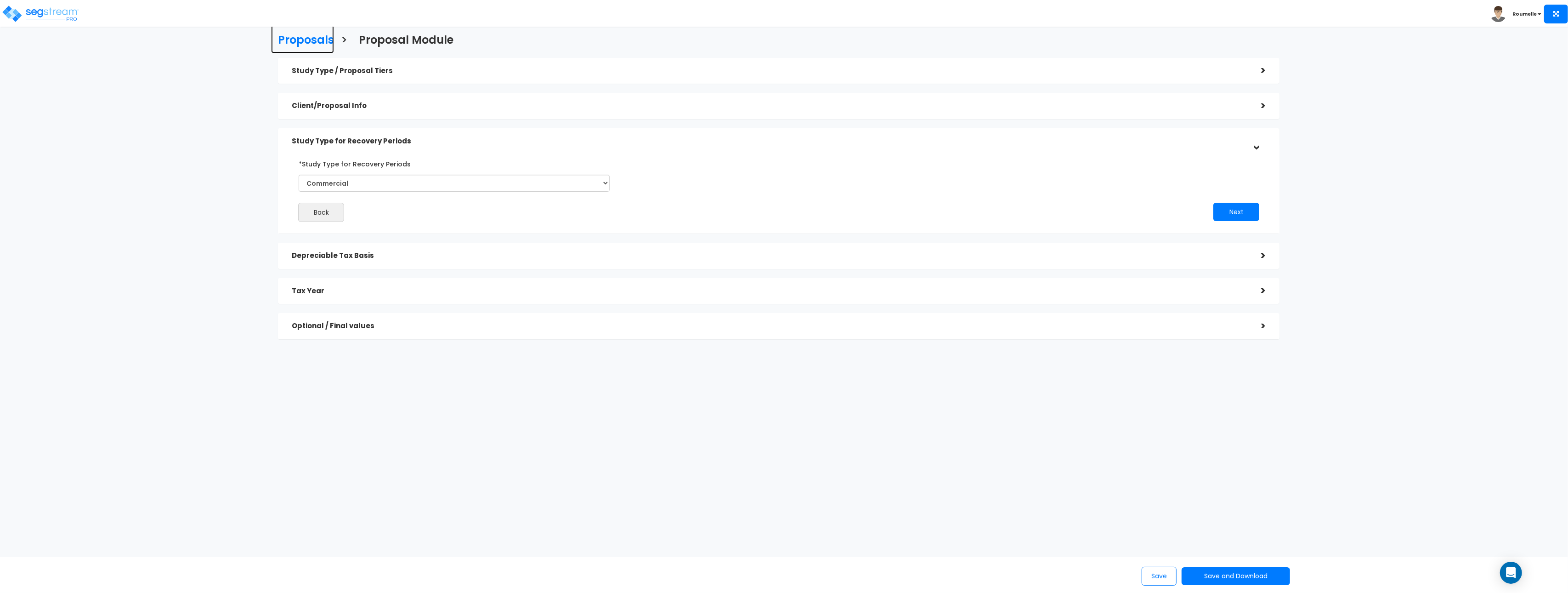
click at [313, 39] on h3 "Proposals" at bounding box center [305, 41] width 56 height 14
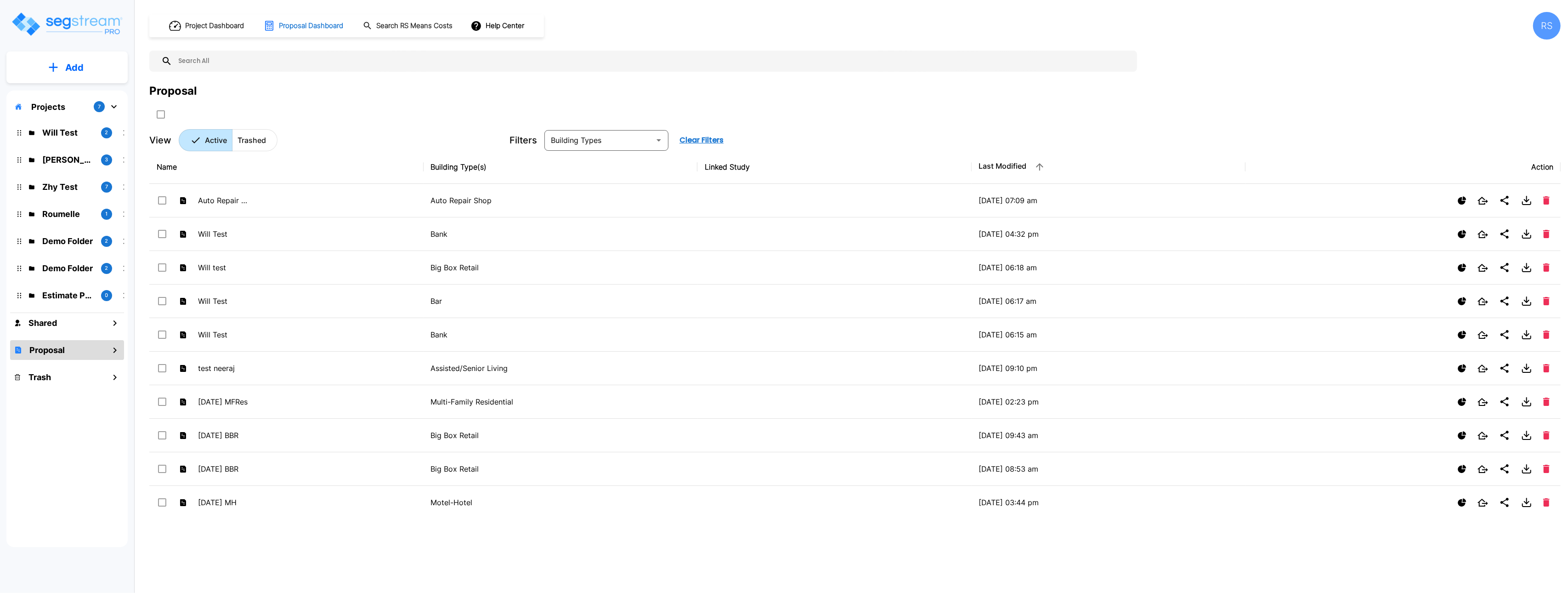
click at [326, 21] on h1 "Proposal Dashboard" at bounding box center [311, 26] width 65 height 10
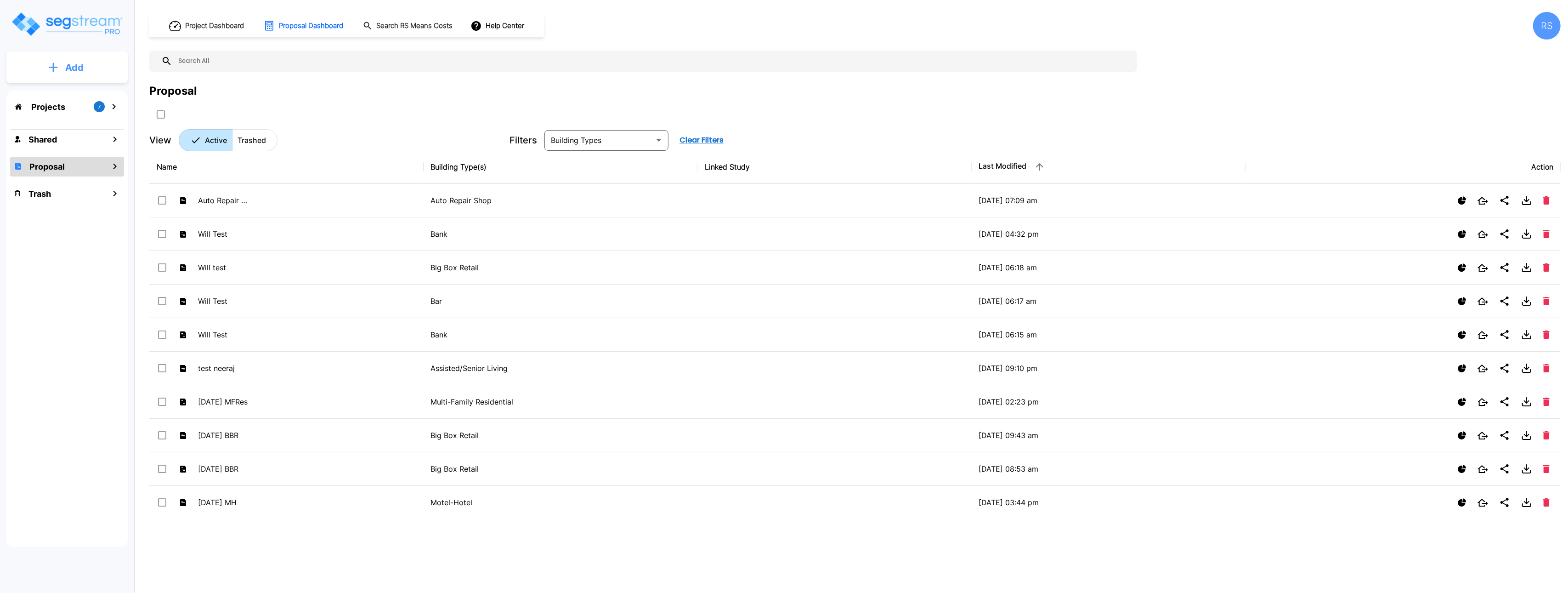
click at [87, 74] on button "Add" at bounding box center [66, 67] width 121 height 26
click at [76, 142] on p "Add Proposal" at bounding box center [73, 145] width 47 height 11
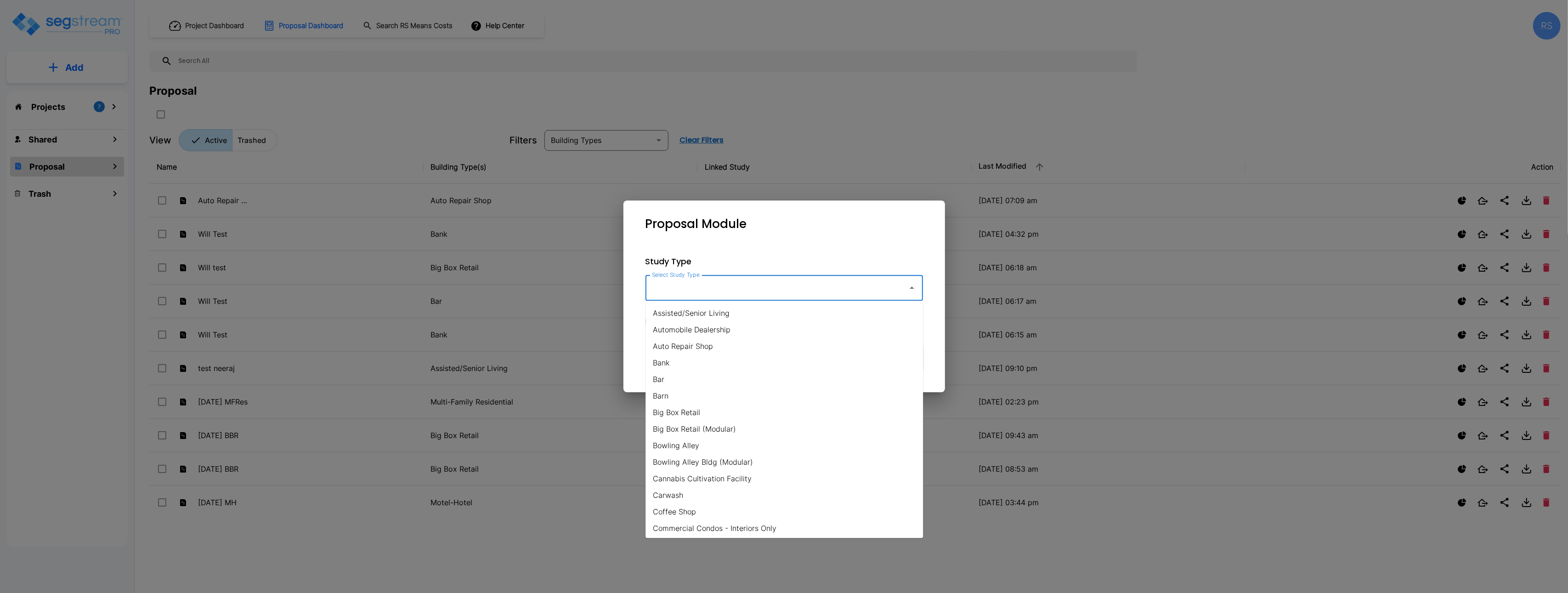
click at [736, 294] on input "Select Study Type" at bounding box center [774, 288] width 250 height 17
click at [784, 461] on li "SPP - Single Family Bldg" at bounding box center [784, 463] width 277 height 17
click at [837, 287] on input "SPP - Single Family Bldg" at bounding box center [774, 288] width 250 height 17
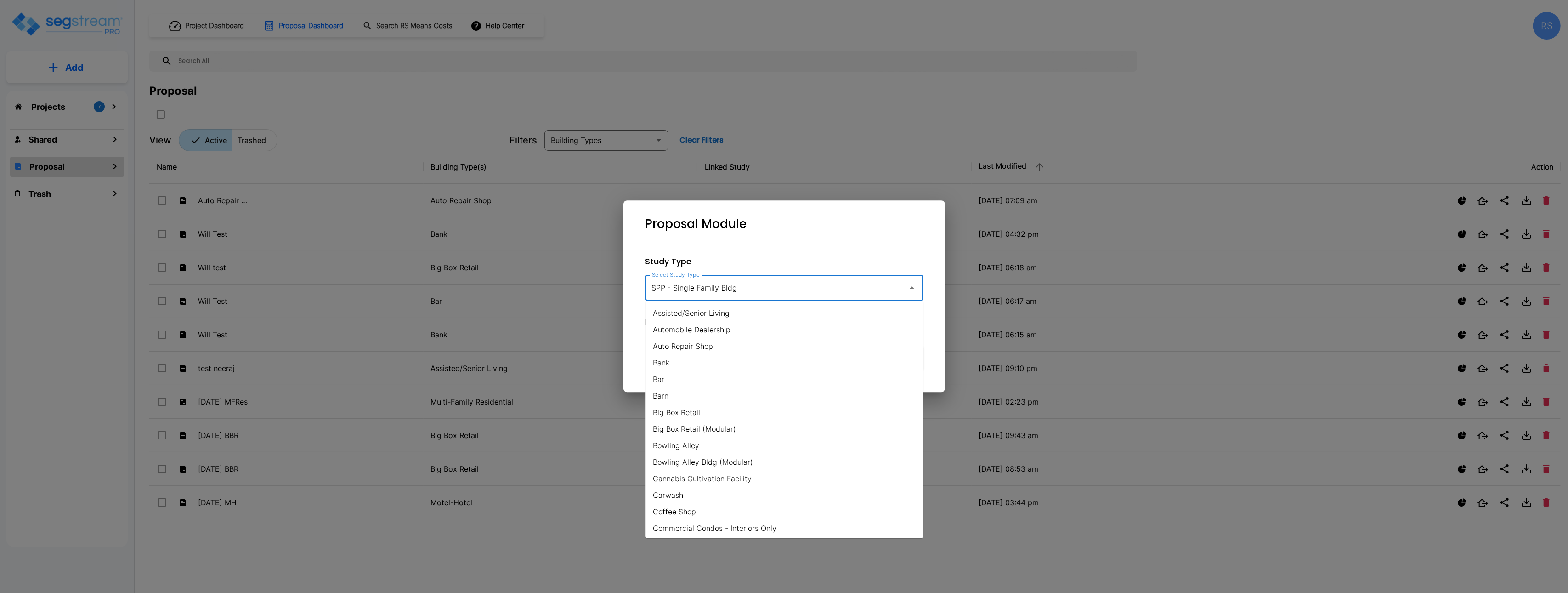
scroll to position [710, 0]
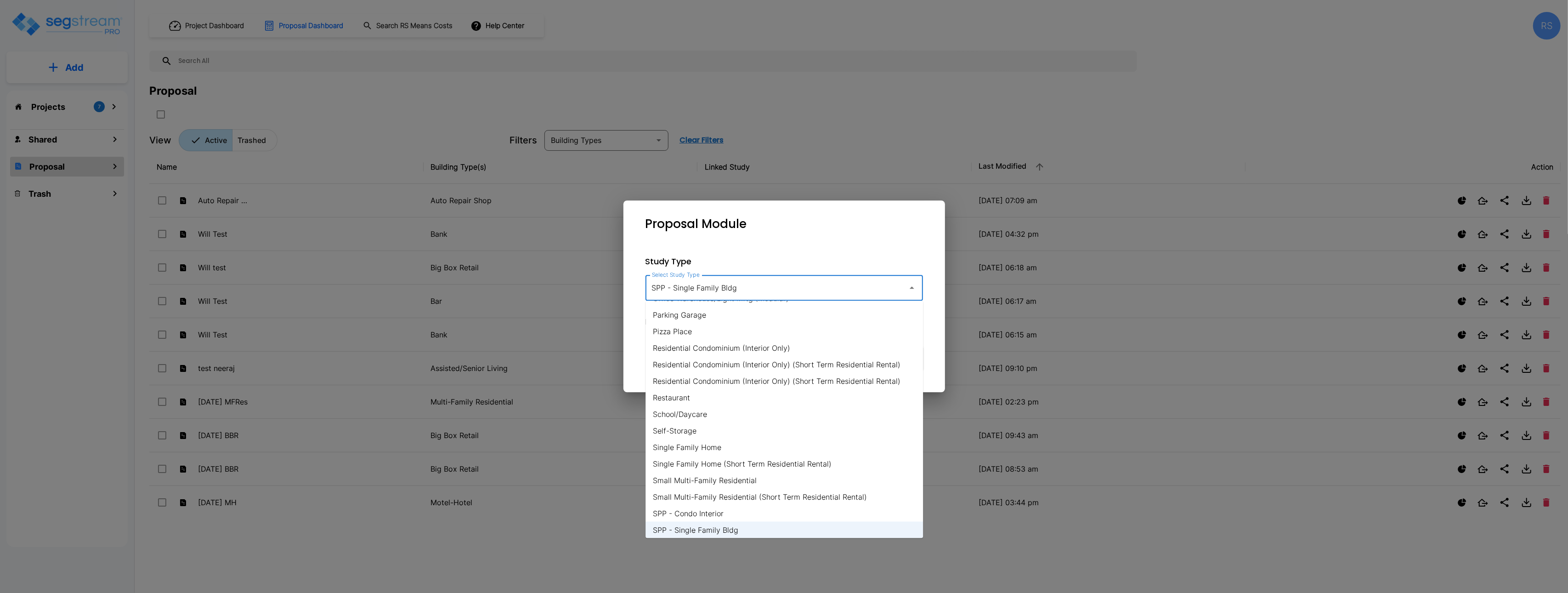
click at [803, 512] on li "SPP - Condo Interior" at bounding box center [784, 513] width 277 height 17
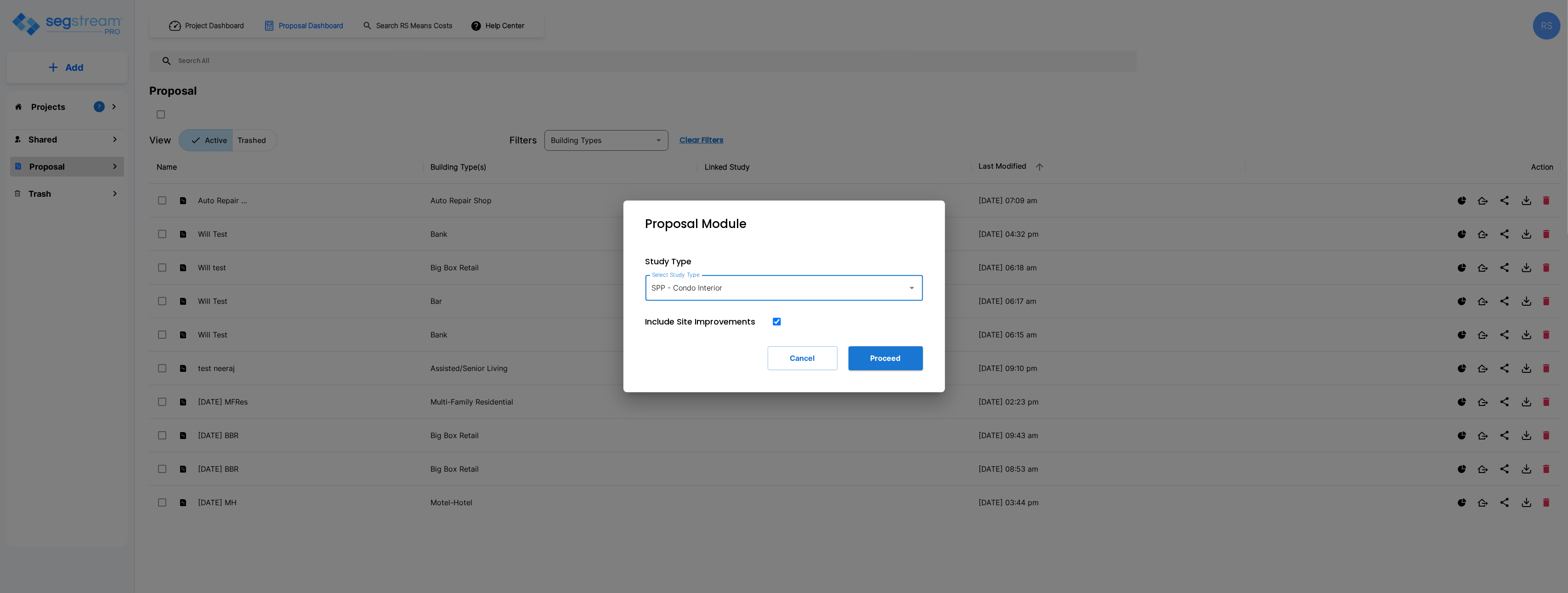
click at [845, 288] on input "SPP - Condo Interior" at bounding box center [774, 288] width 250 height 17
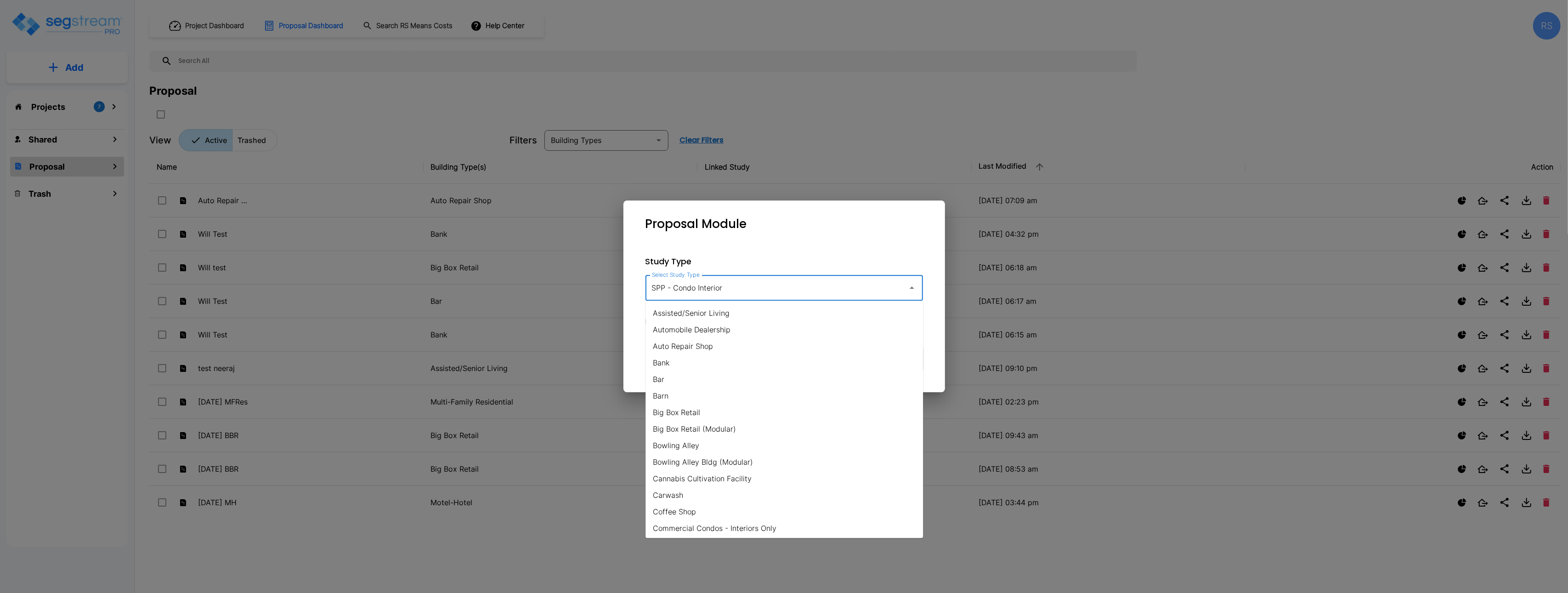
scroll to position [693, 0]
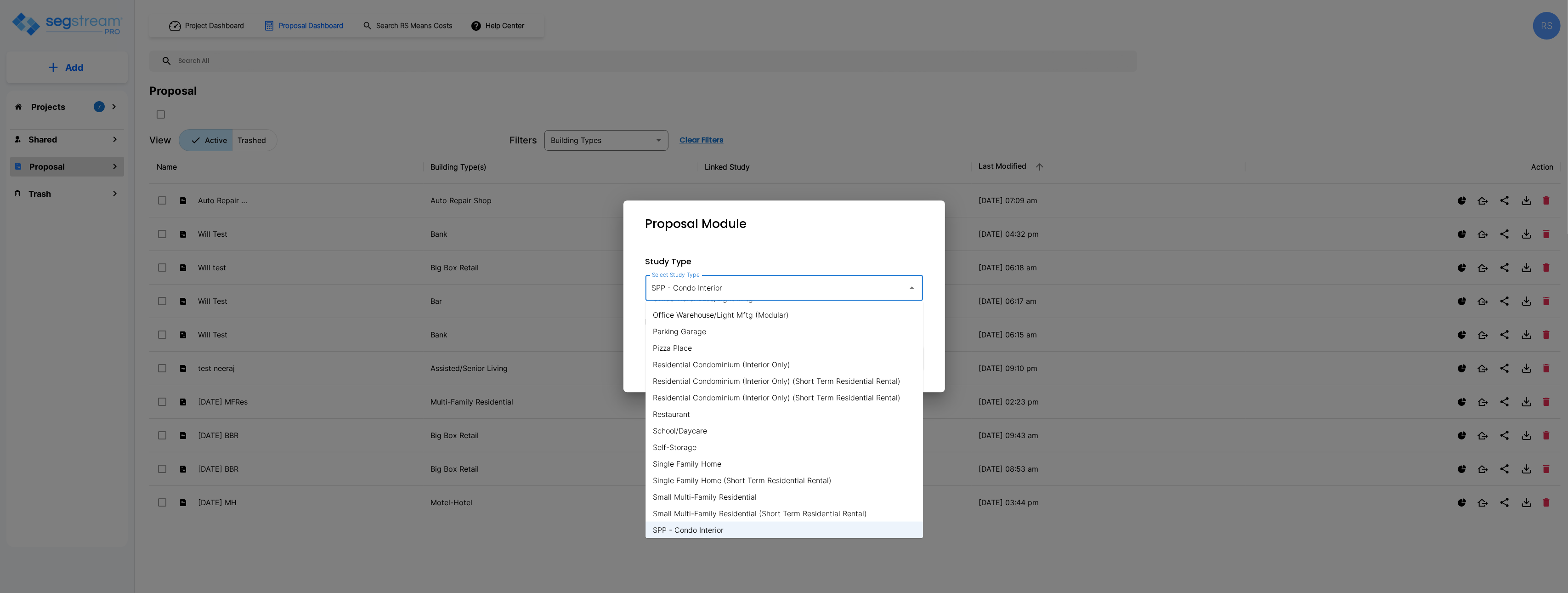
click at [806, 481] on li "Single Family Home (Short Term Residential Rental)" at bounding box center [784, 480] width 277 height 17
type input "Single Family Home (Short Term Residential Rental)"
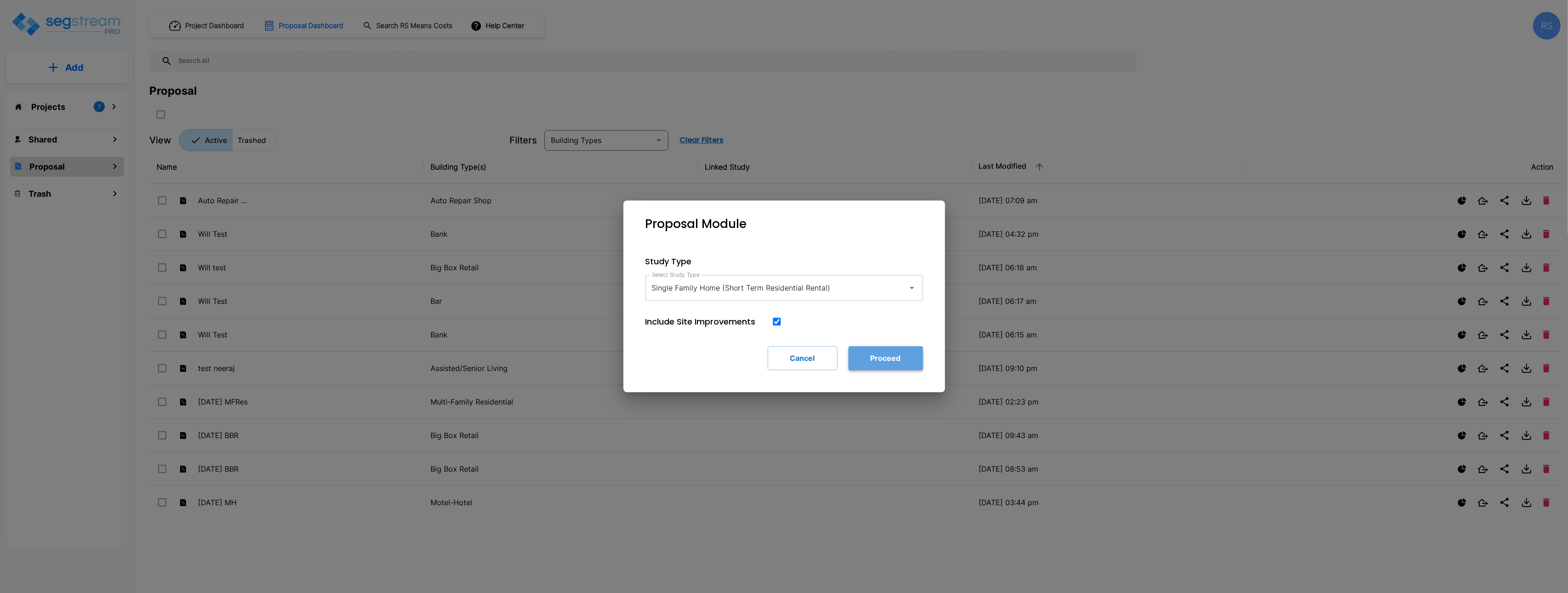
click at [892, 349] on button "Proceed" at bounding box center [885, 358] width 74 height 24
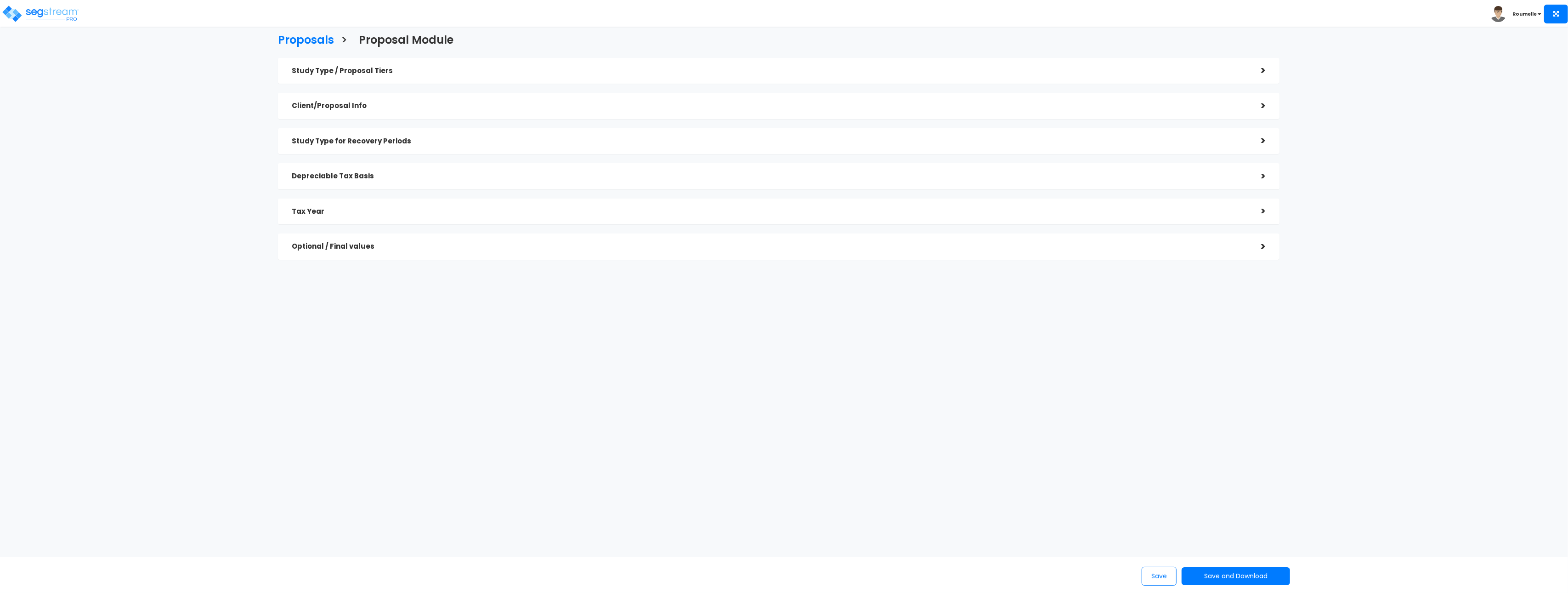
checkbox input "true"
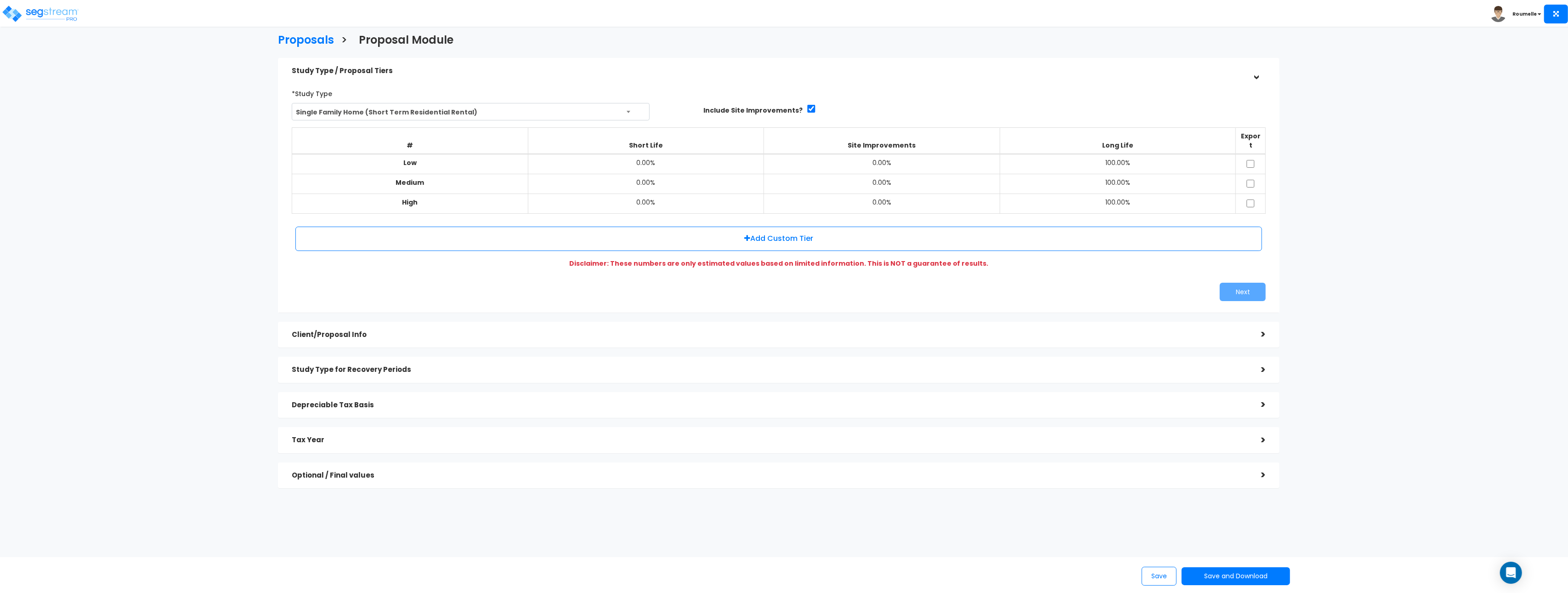
click at [445, 402] on div "Depreciable Tax Basis" at bounding box center [770, 405] width 956 height 17
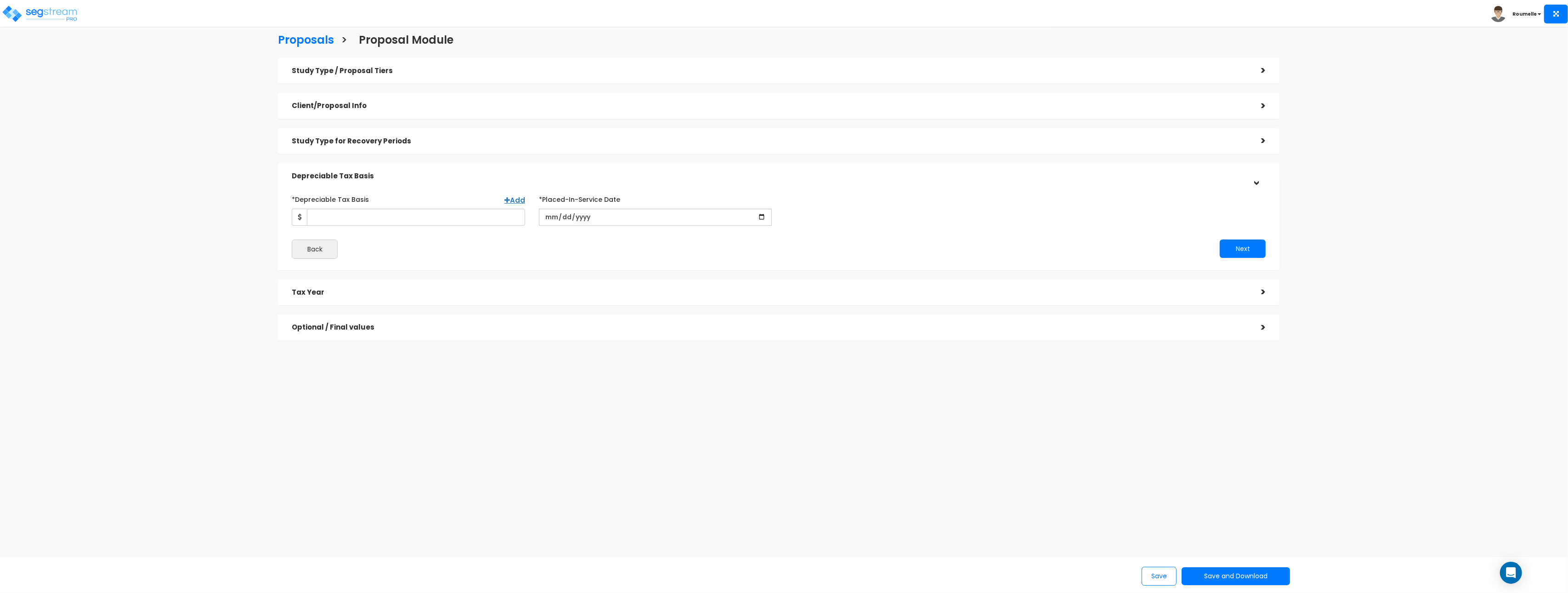
click at [477, 103] on h5 "Client/Proposal Info" at bounding box center [770, 106] width 956 height 8
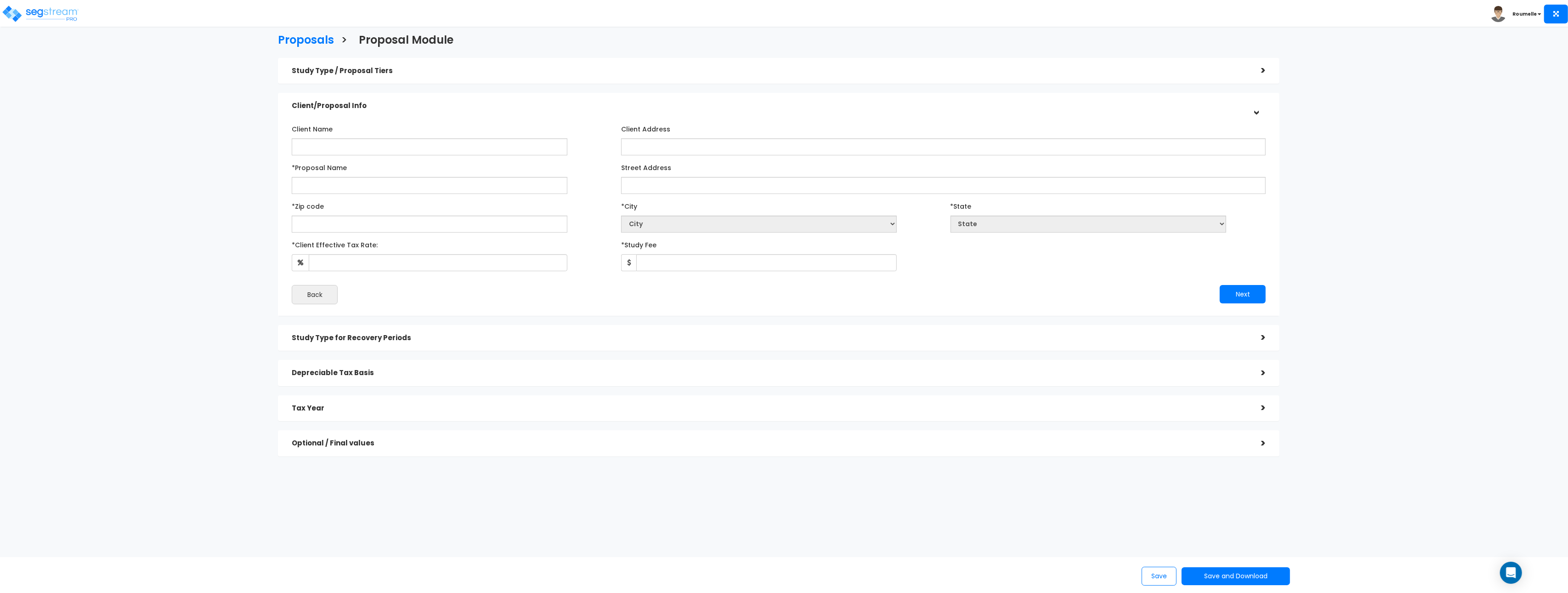
click at [457, 337] on h5 "Study Type for Recovery Periods" at bounding box center [770, 338] width 956 height 8
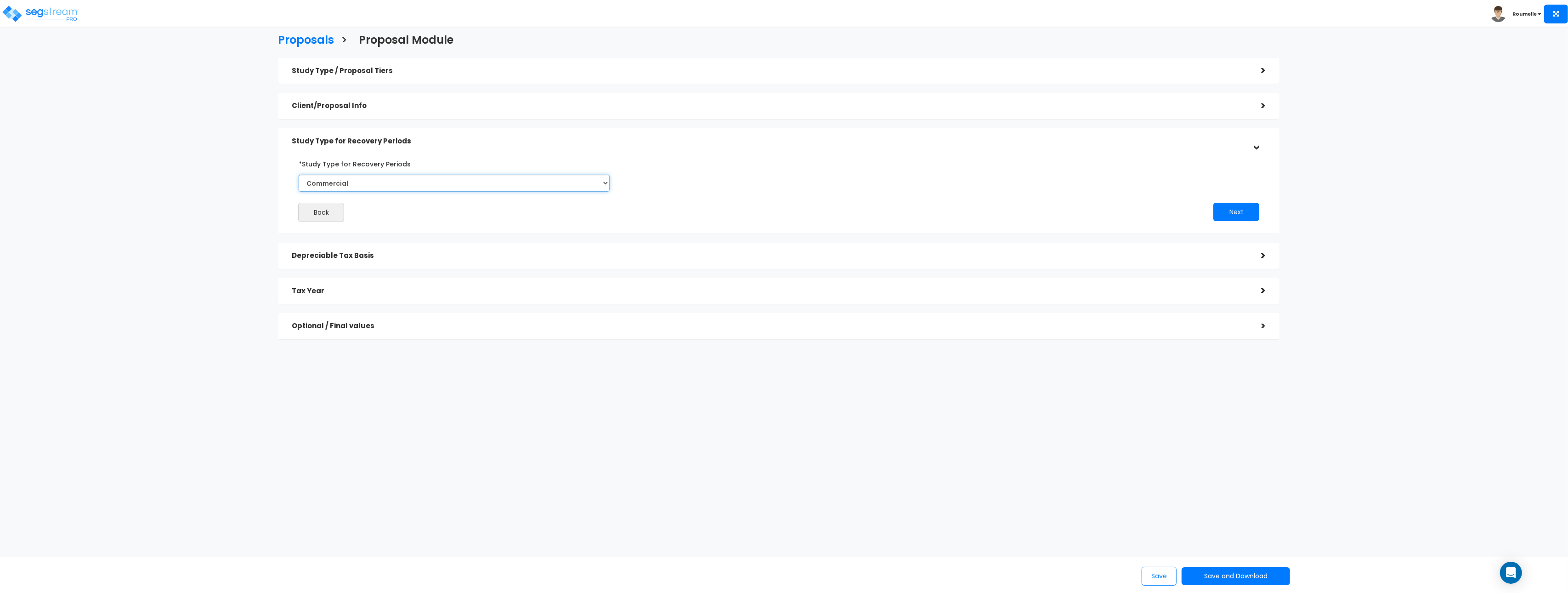
click at [404, 190] on select "Commercial Residential" at bounding box center [454, 183] width 311 height 17
click at [392, 70] on h5 "Study Type / Proposal Tiers" at bounding box center [770, 71] width 956 height 8
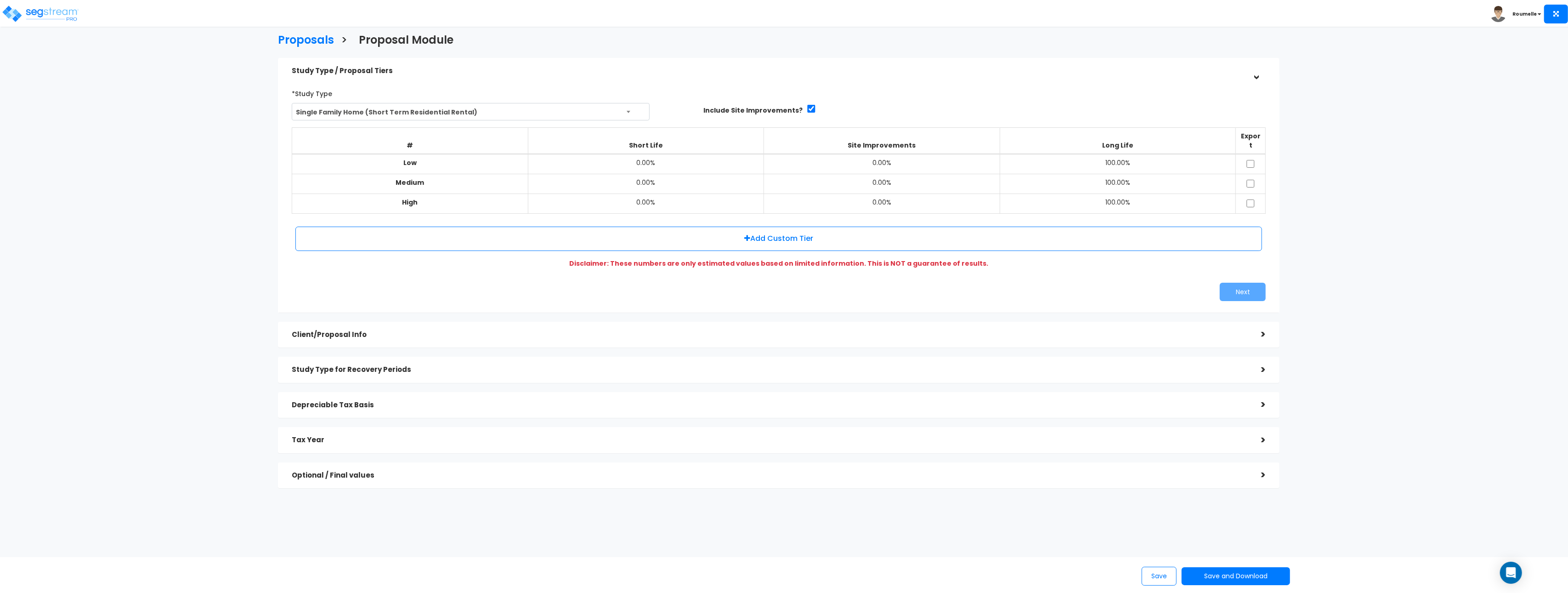
click at [499, 111] on span "Single Family Home (Short Term Residential Rental)" at bounding box center [470, 112] width 357 height 17
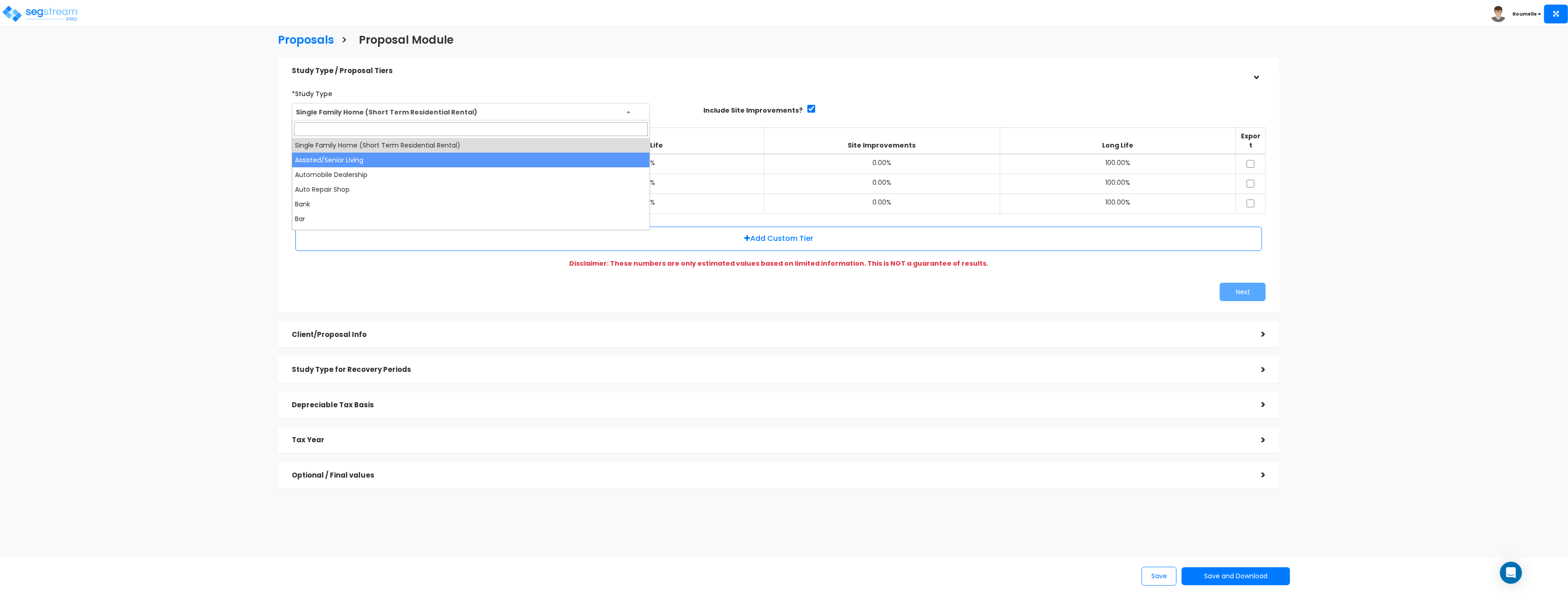
scroll to position [1, 0]
select select "131"
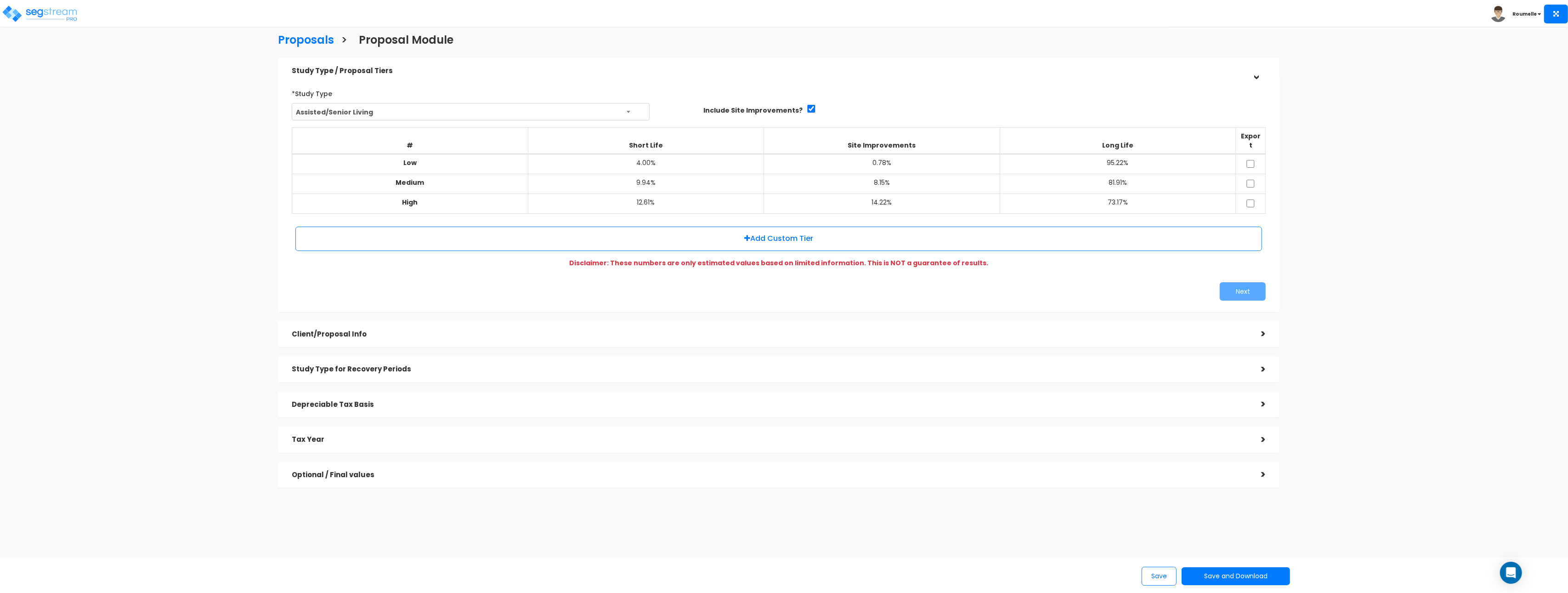
click at [470, 365] on h5 "Study Type for Recovery Periods" at bounding box center [770, 369] width 956 height 8
